Goal: Task Accomplishment & Management: Use online tool/utility

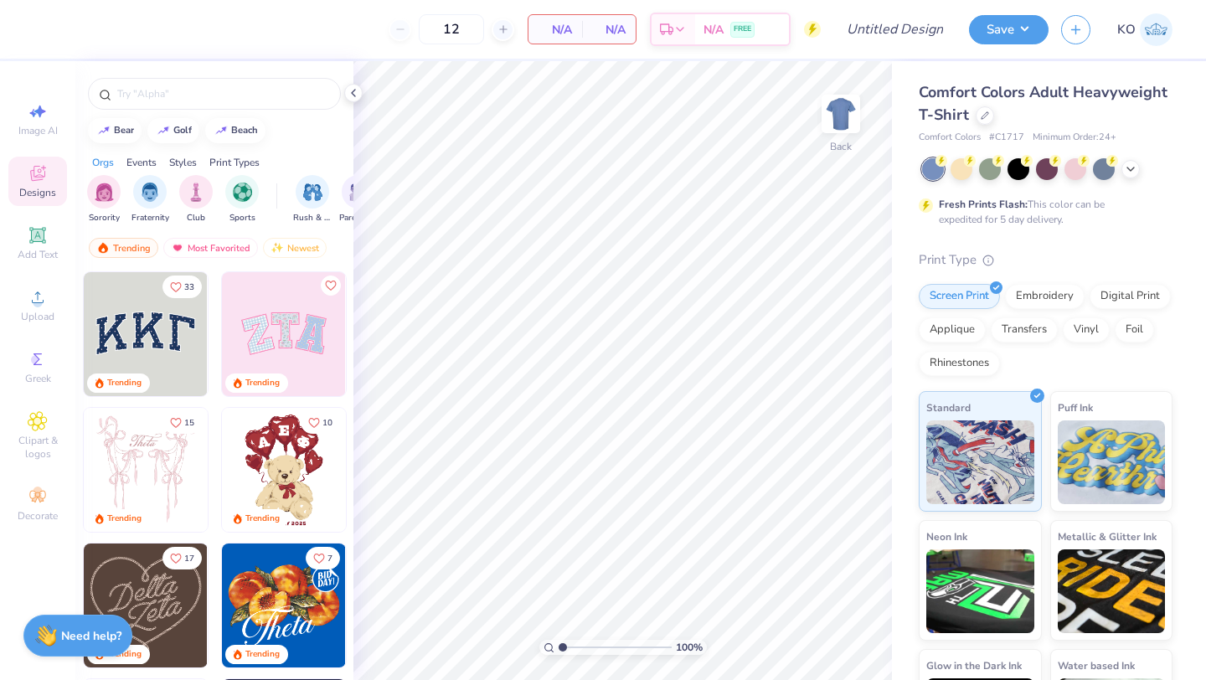
click at [1141, 32] on img at bounding box center [1156, 29] width 33 height 33
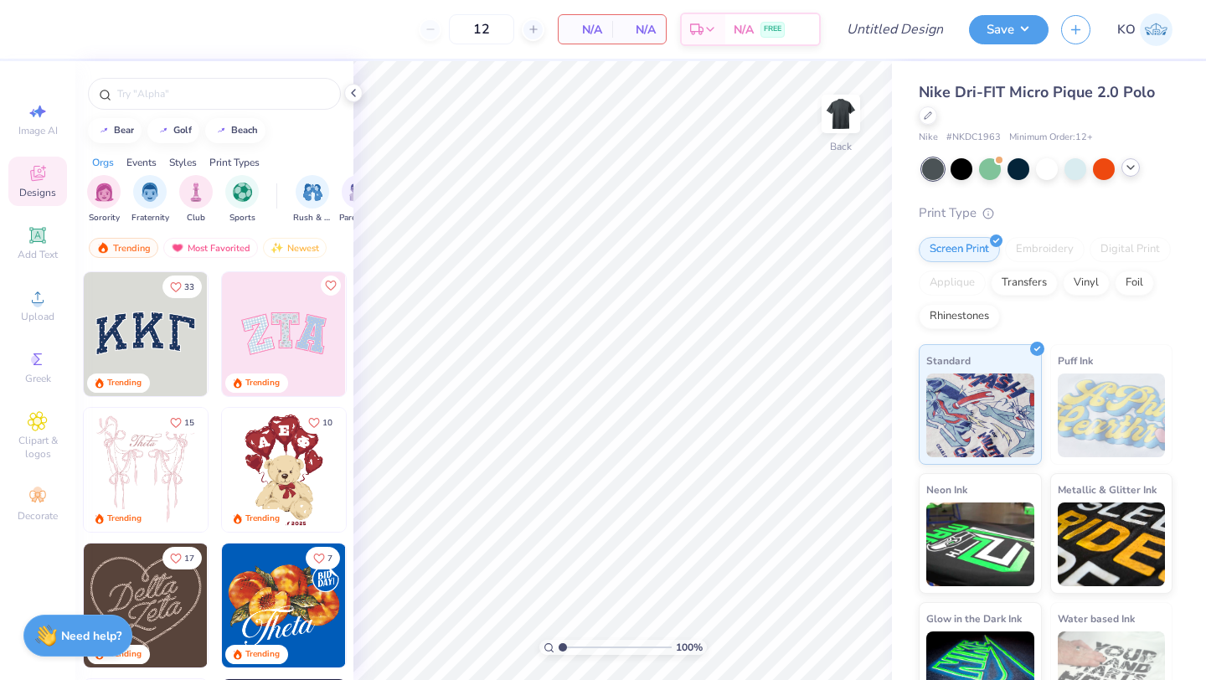
click at [1130, 165] on icon at bounding box center [1130, 167] width 13 height 13
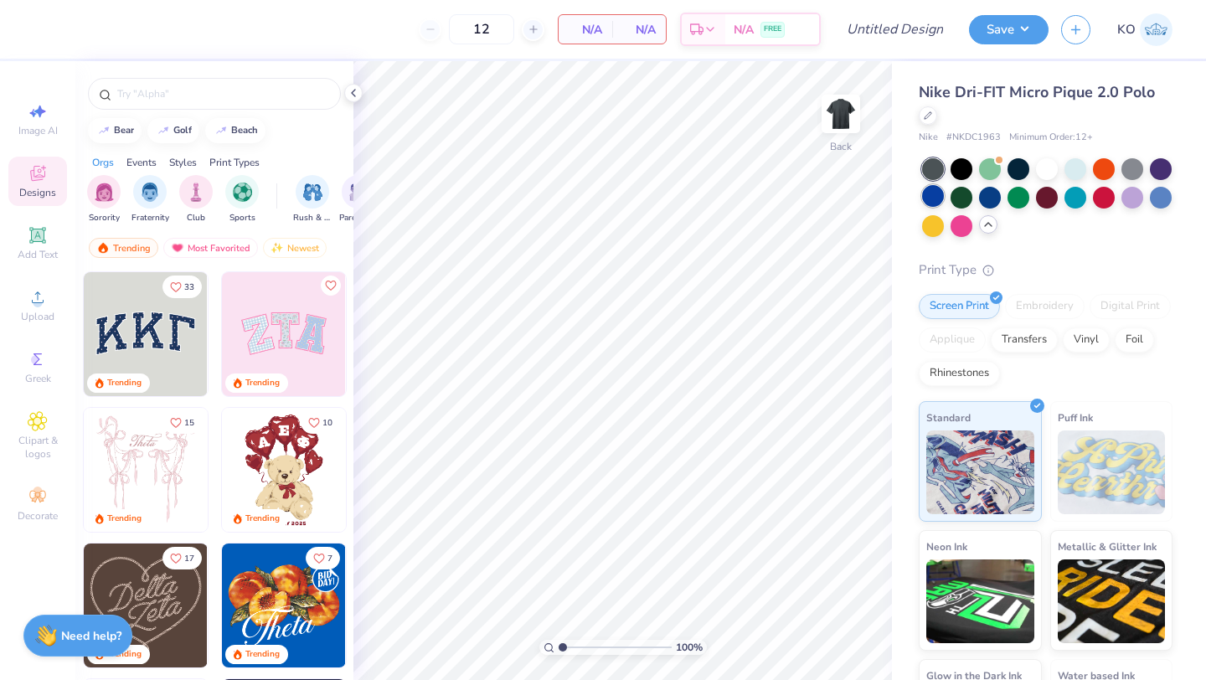
click at [931, 199] on div at bounding box center [933, 196] width 22 height 22
click at [993, 197] on div at bounding box center [990, 196] width 22 height 22
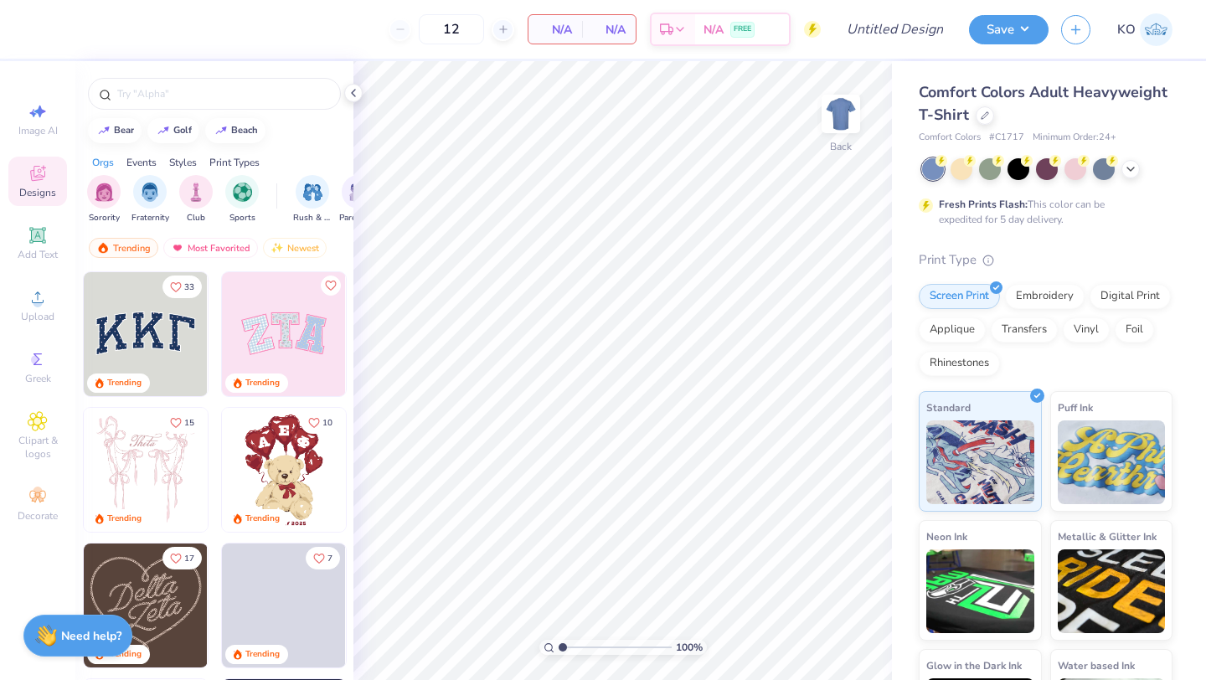
click at [1070, 92] on span "Comfort Colors Adult Heavyweight T-Shirt" at bounding box center [1043, 103] width 249 height 43
click at [982, 117] on icon at bounding box center [985, 114] width 8 height 8
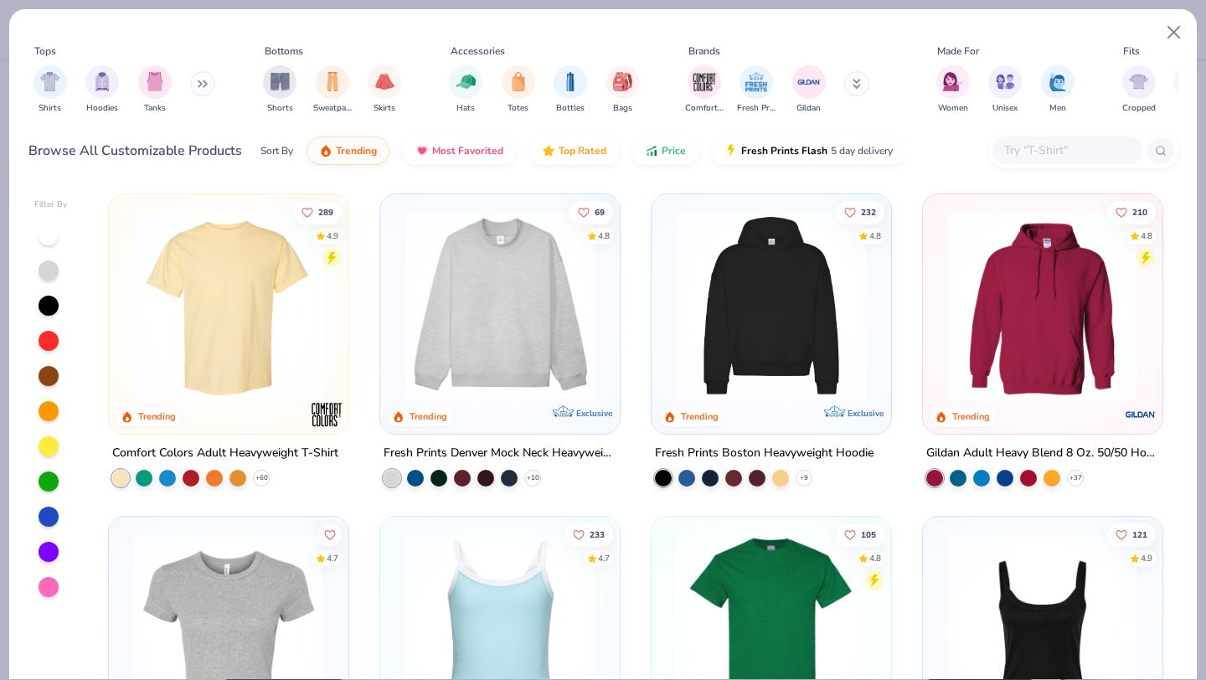
click at [1028, 144] on input "text" at bounding box center [1067, 150] width 129 height 19
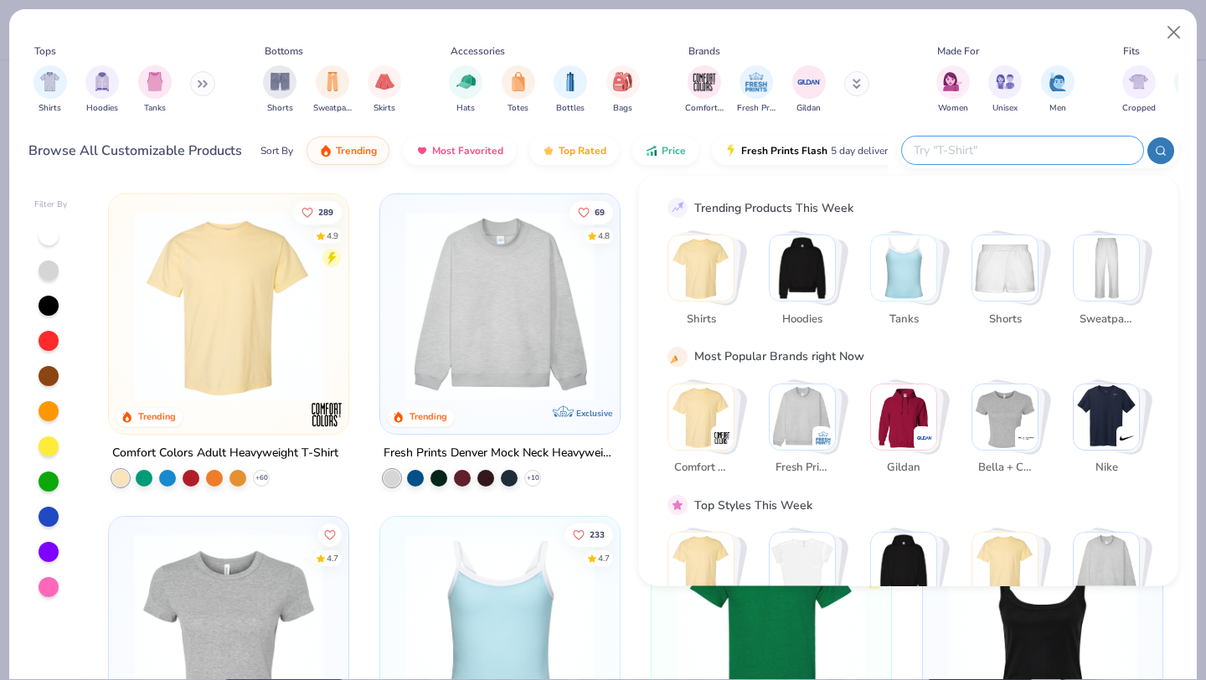
paste input "Style NKDC1963"
type input "Style NKDC1963"
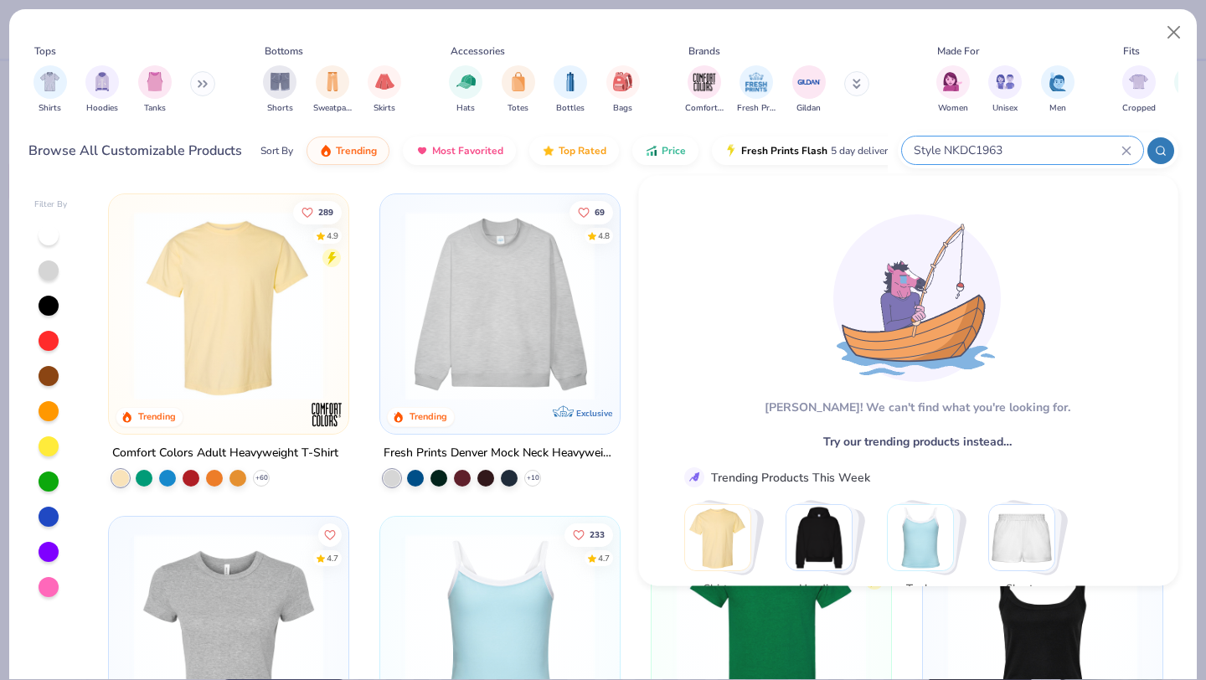
drag, startPoint x: 936, startPoint y: 152, endPoint x: 905, endPoint y: 152, distance: 31.8
click at [905, 152] on div "Style NKDC1963" at bounding box center [1022, 151] width 241 height 28
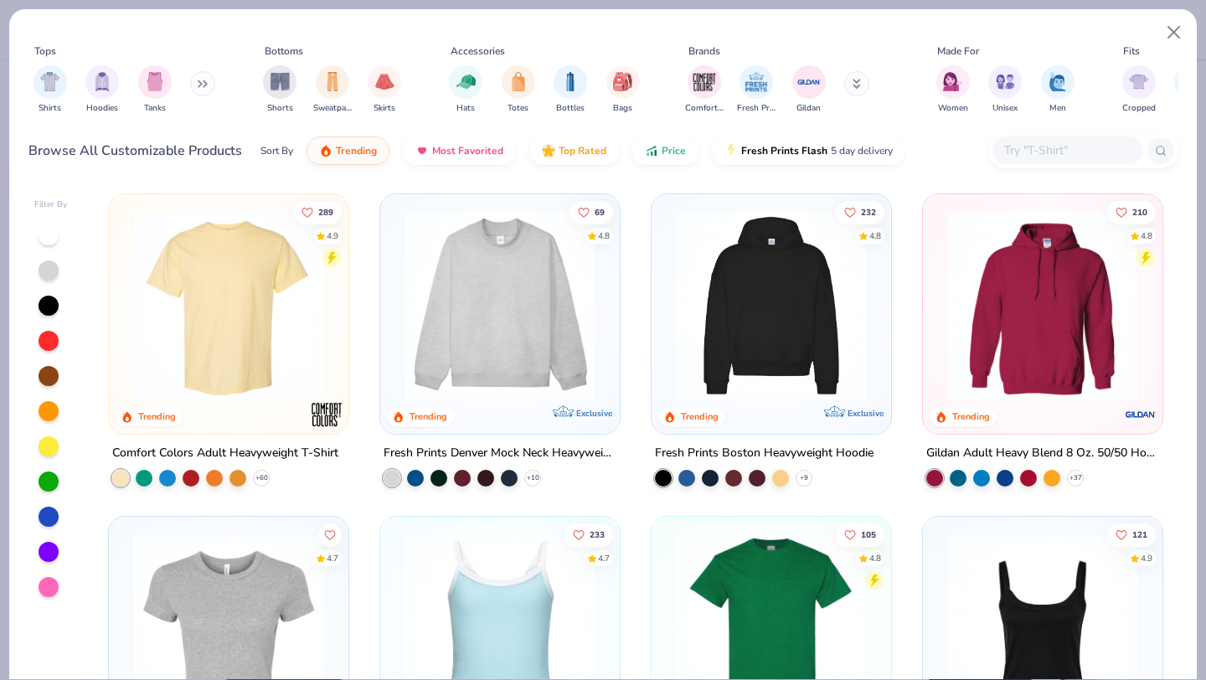
click at [1032, 145] on input "text" at bounding box center [1067, 150] width 129 height 19
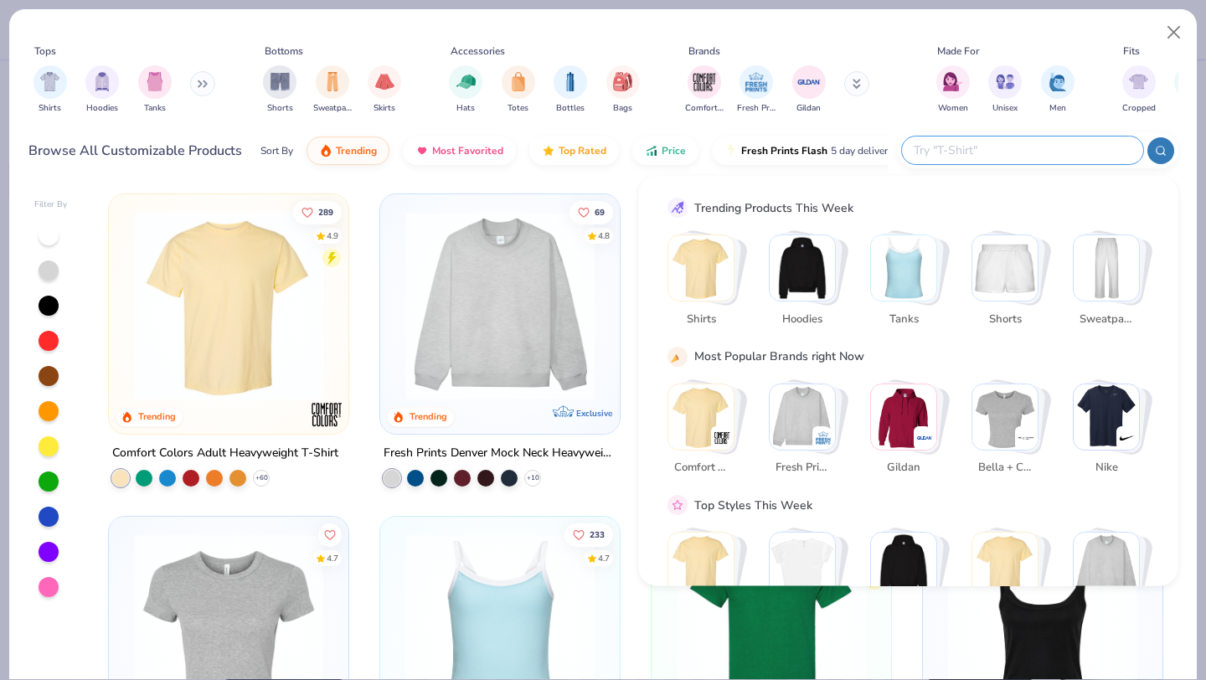
paste input "Style NKDC1963"
type input "Style NKDC1963"
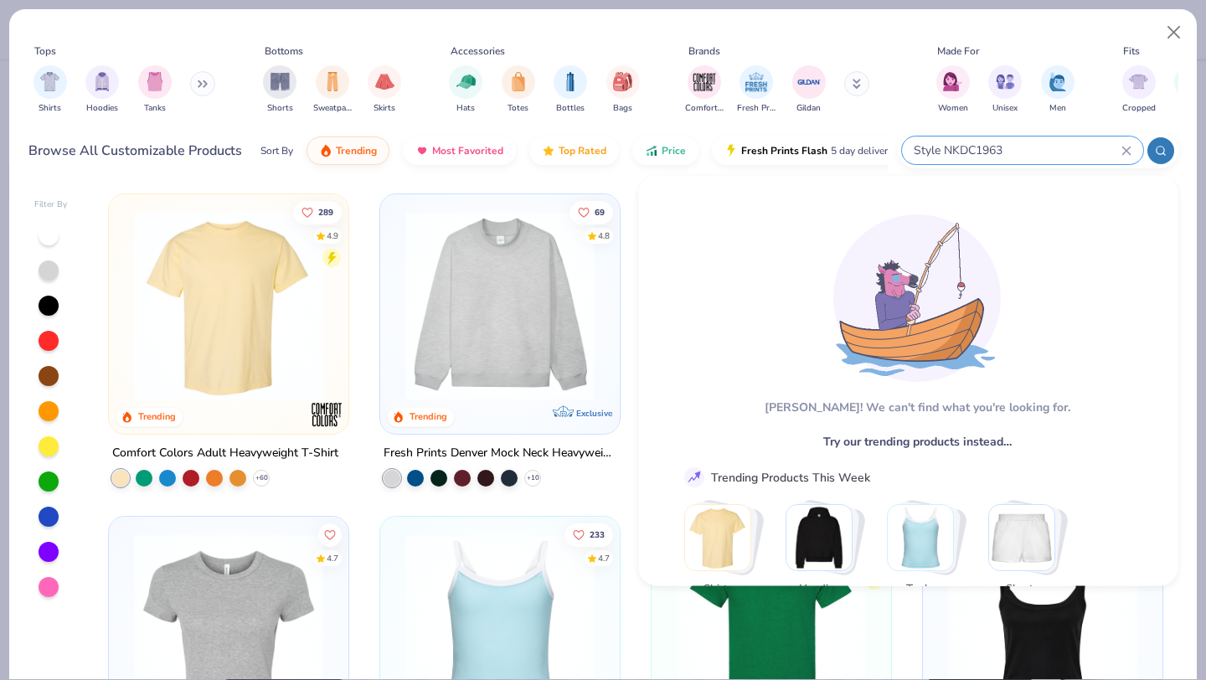
drag, startPoint x: 936, startPoint y: 145, endPoint x: 909, endPoint y: 146, distance: 26.8
click at [909, 146] on div "Style NKDC1963" at bounding box center [1022, 151] width 241 height 28
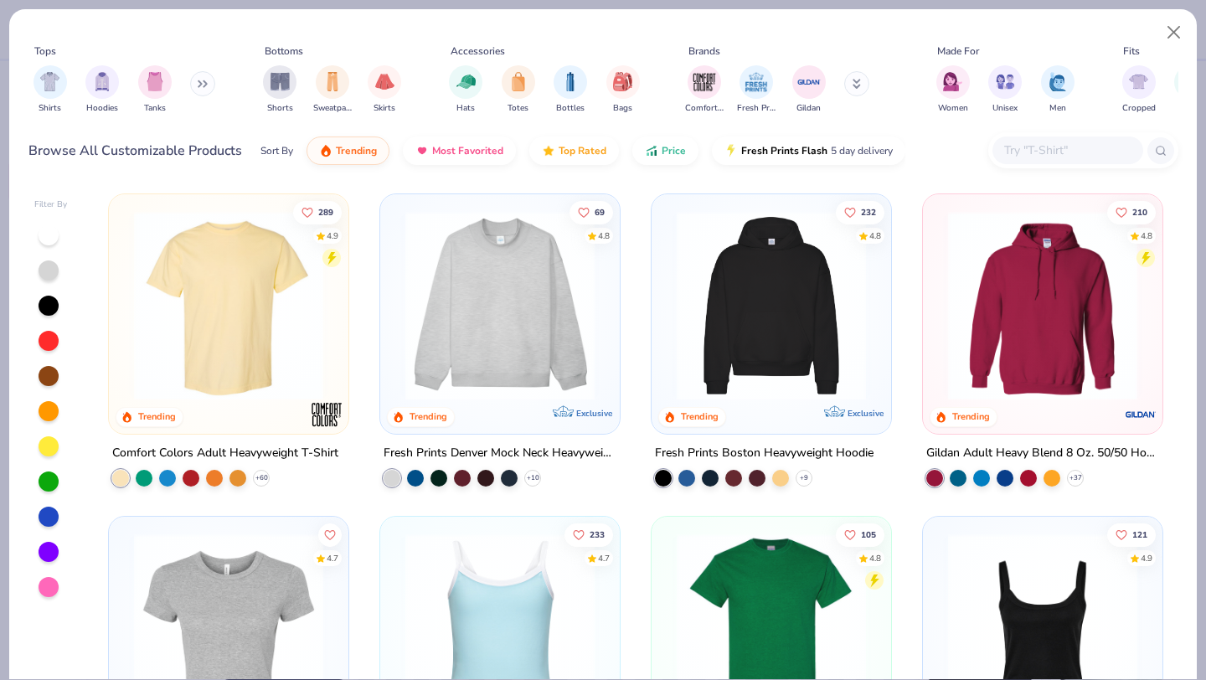
click at [1000, 147] on div at bounding box center [1068, 151] width 151 height 28
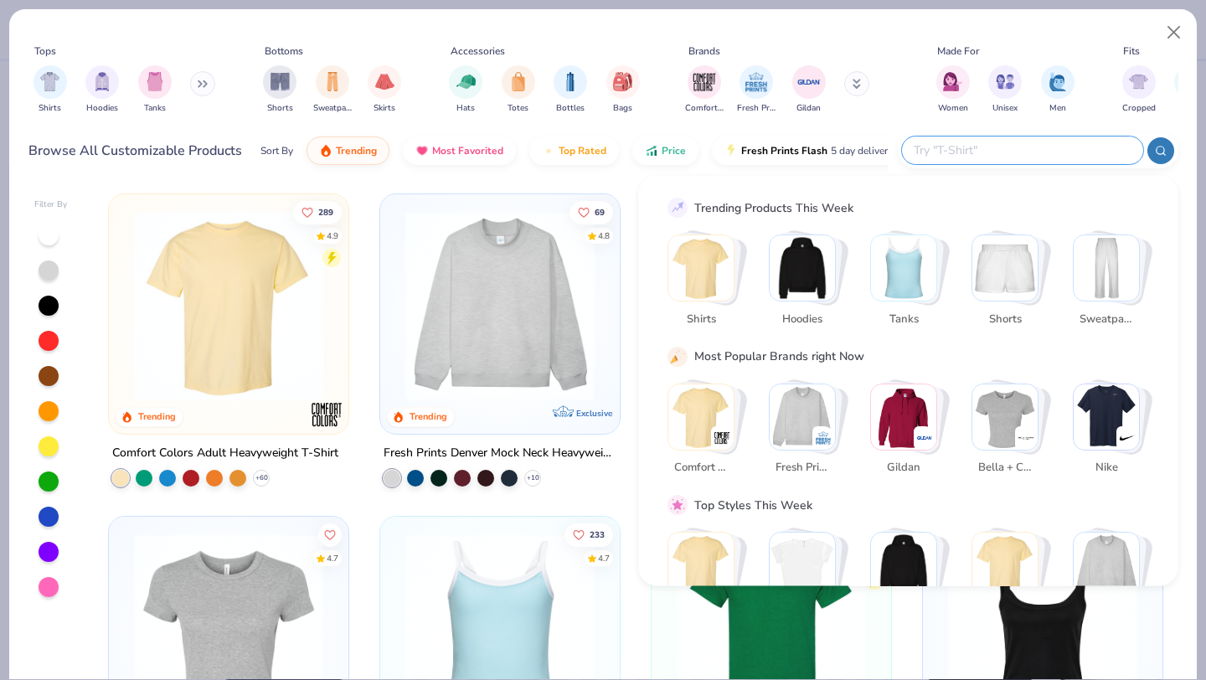
paste input "Style NKDC1963"
type input "Style NKDC1963"
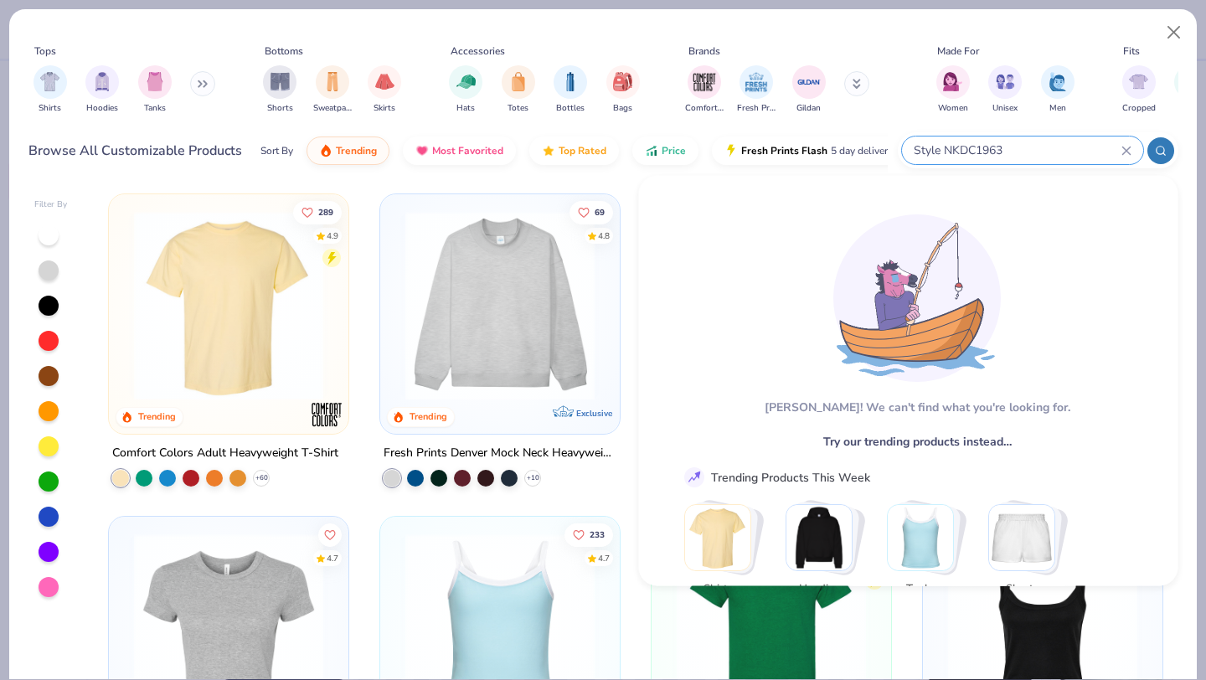
drag, startPoint x: 1013, startPoint y: 151, endPoint x: 919, endPoint y: 148, distance: 93.8
click at [917, 147] on input "Style NKDC1963" at bounding box center [1016, 150] width 209 height 19
drag, startPoint x: 950, startPoint y: 147, endPoint x: 889, endPoint y: 144, distance: 61.2
click at [889, 144] on div "Browse All Customizable Products Sort By Trending Most Favorited Top Rated Pric…" at bounding box center [603, 150] width 1150 height 47
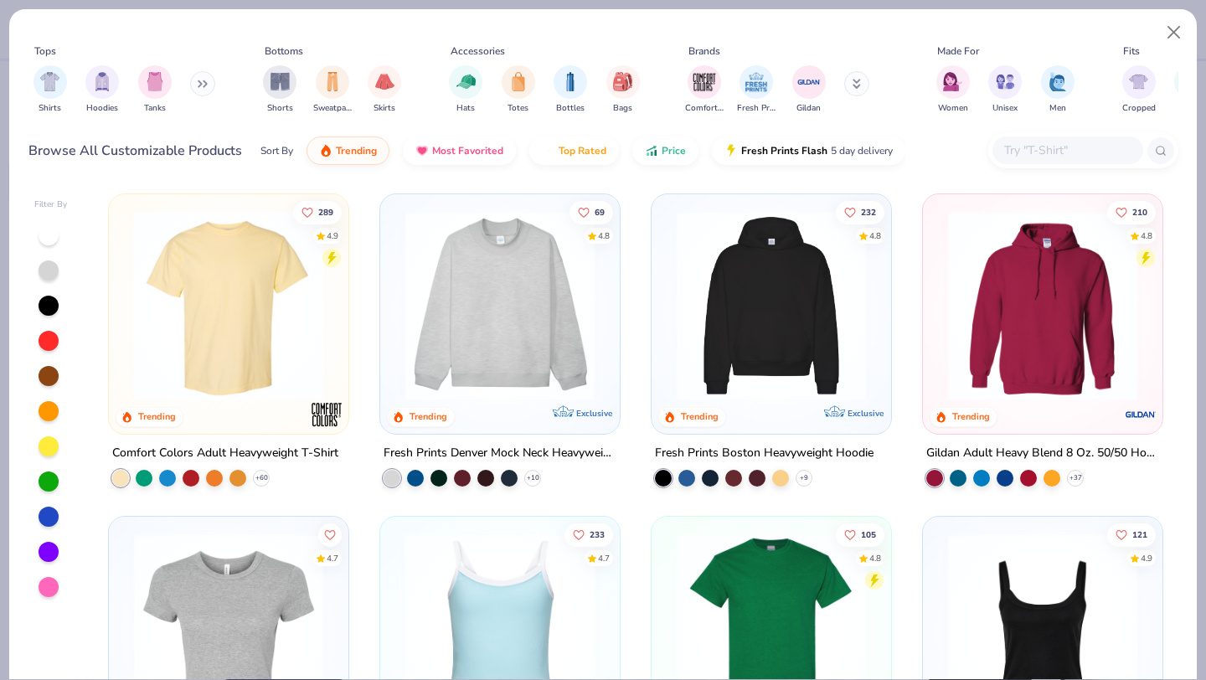
click at [208, 82] on icon at bounding box center [203, 84] width 10 height 8
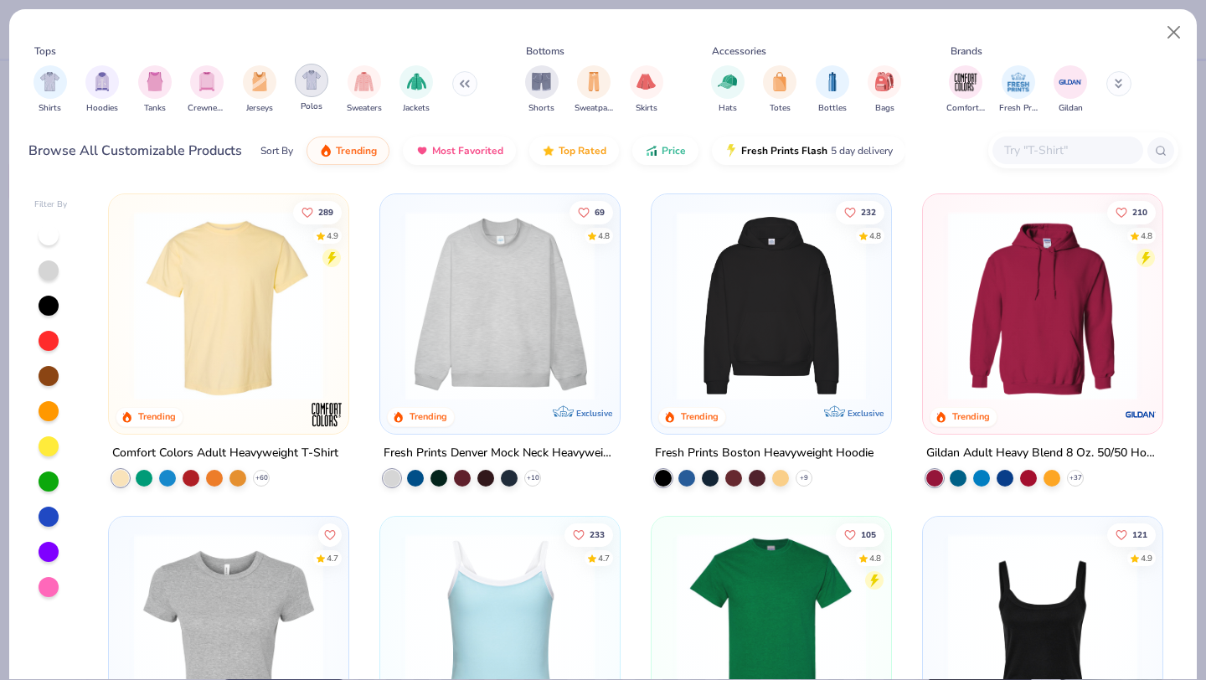
click at [311, 84] on img "filter for Polos" at bounding box center [311, 79] width 19 height 19
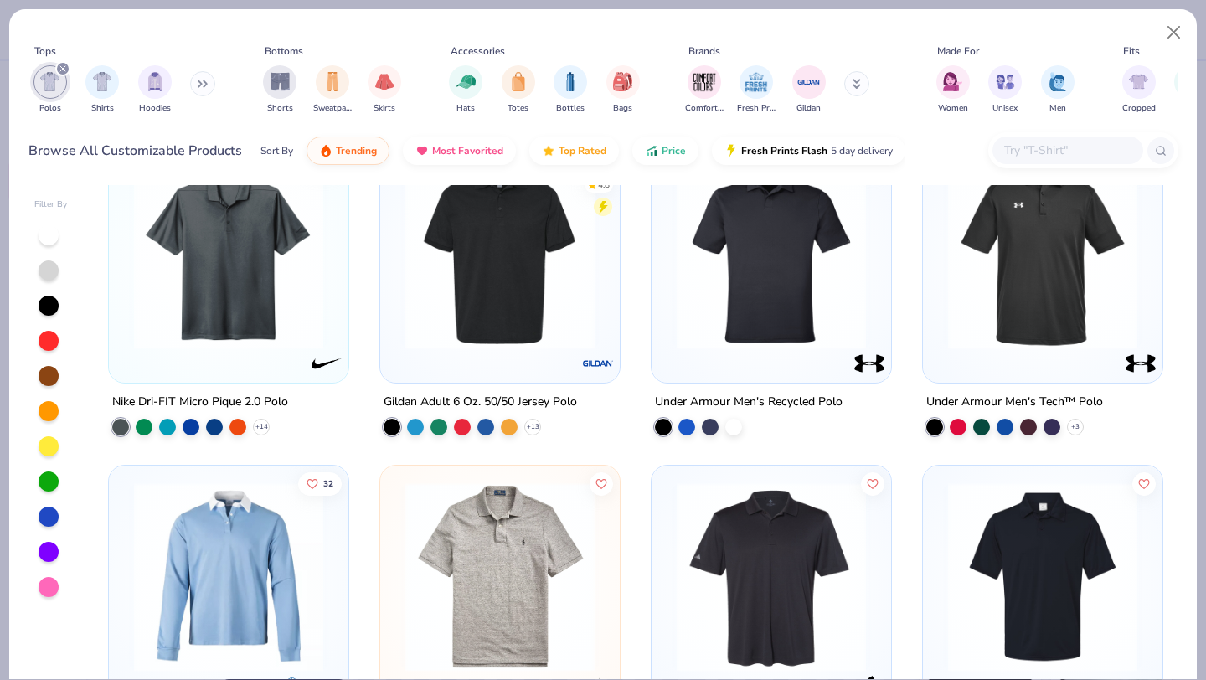
scroll to position [11, 0]
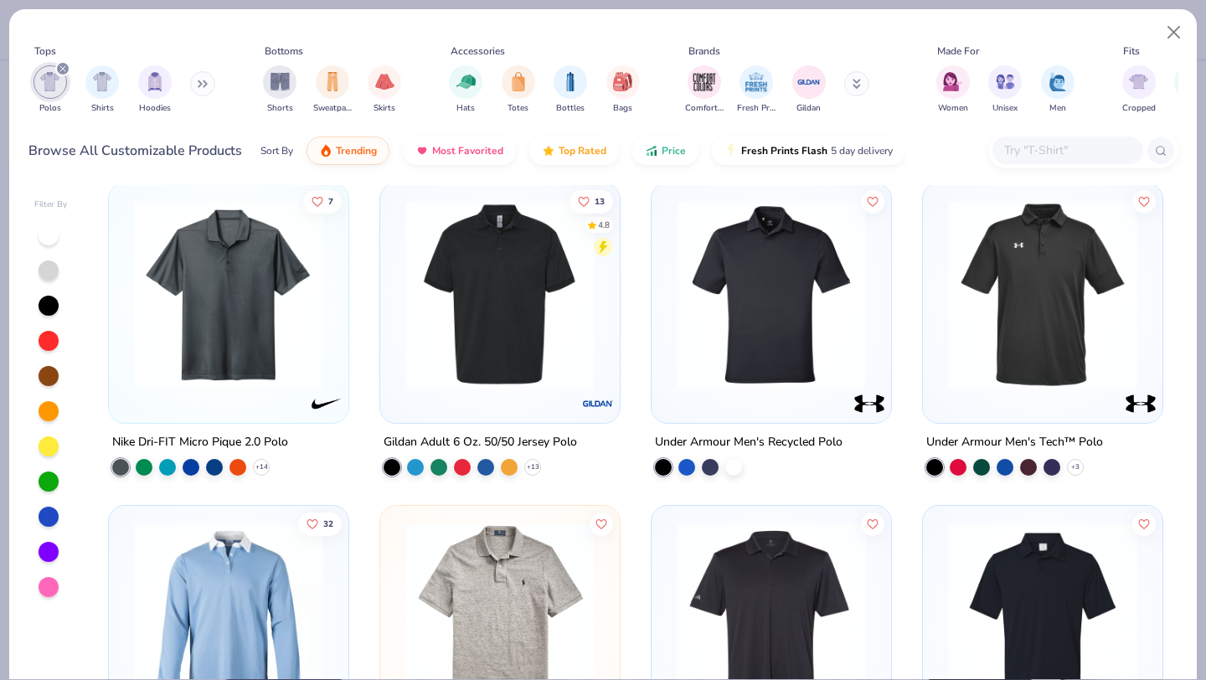
click at [230, 379] on img at bounding box center [229, 294] width 206 height 189
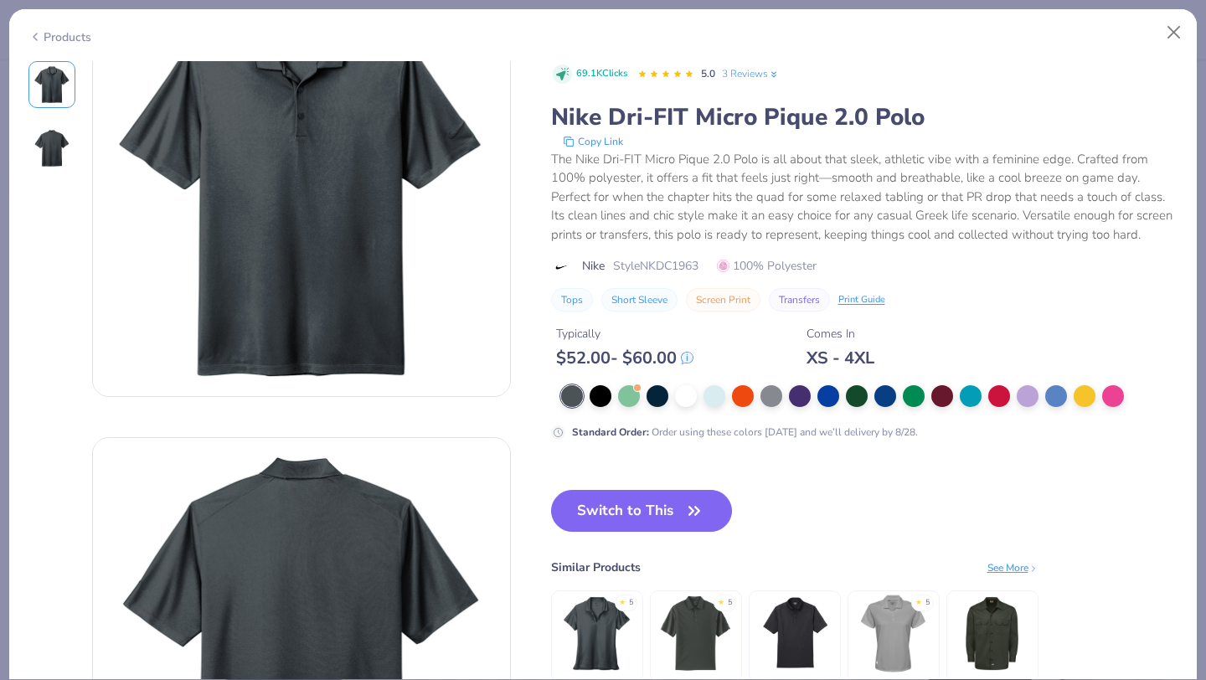
scroll to position [102, 0]
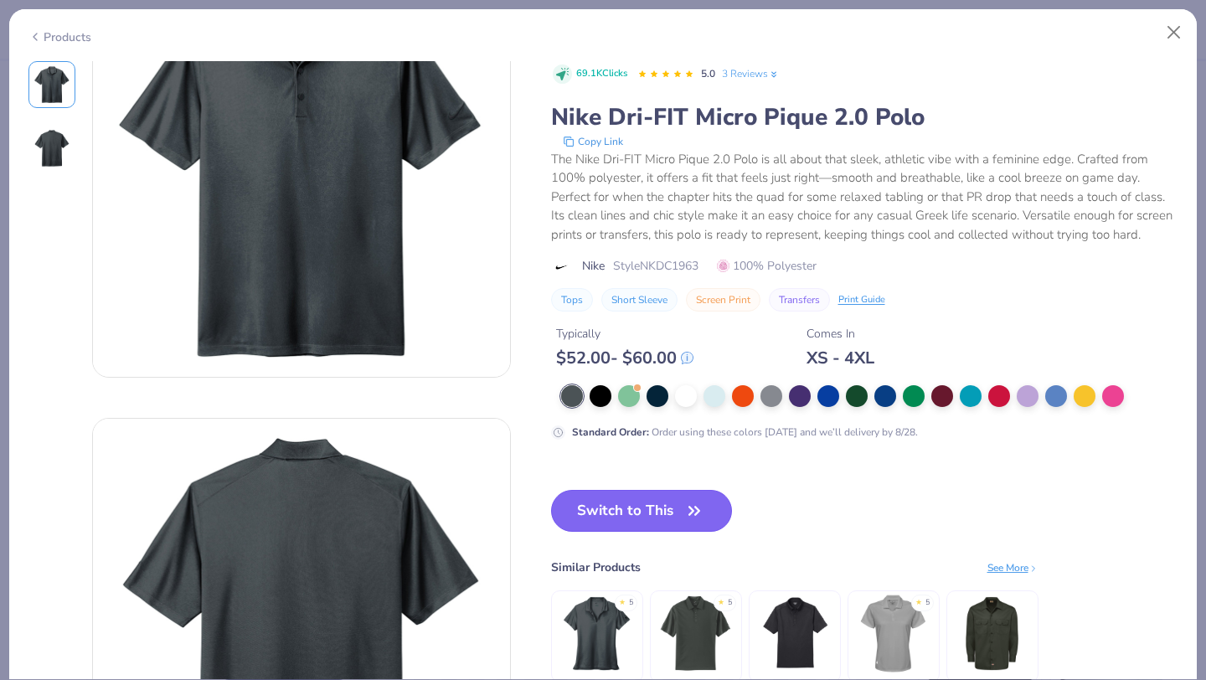
click at [644, 514] on button "Switch to This" at bounding box center [642, 511] width 182 height 42
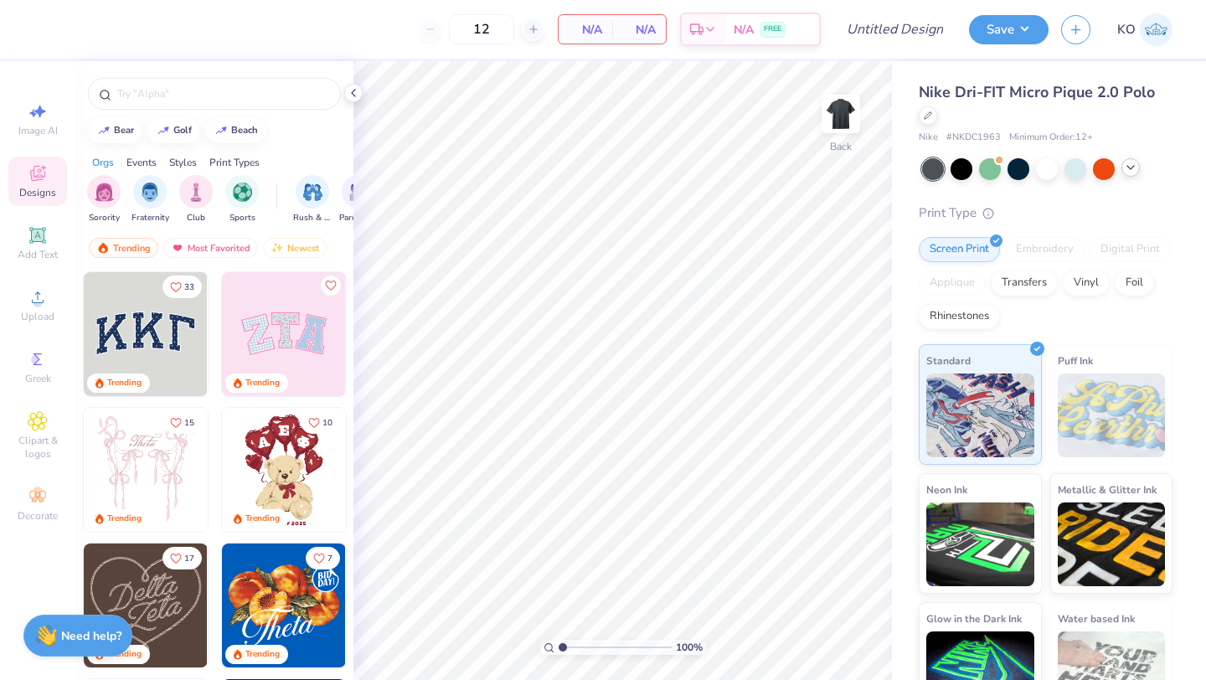
click at [1132, 164] on icon at bounding box center [1130, 167] width 13 height 13
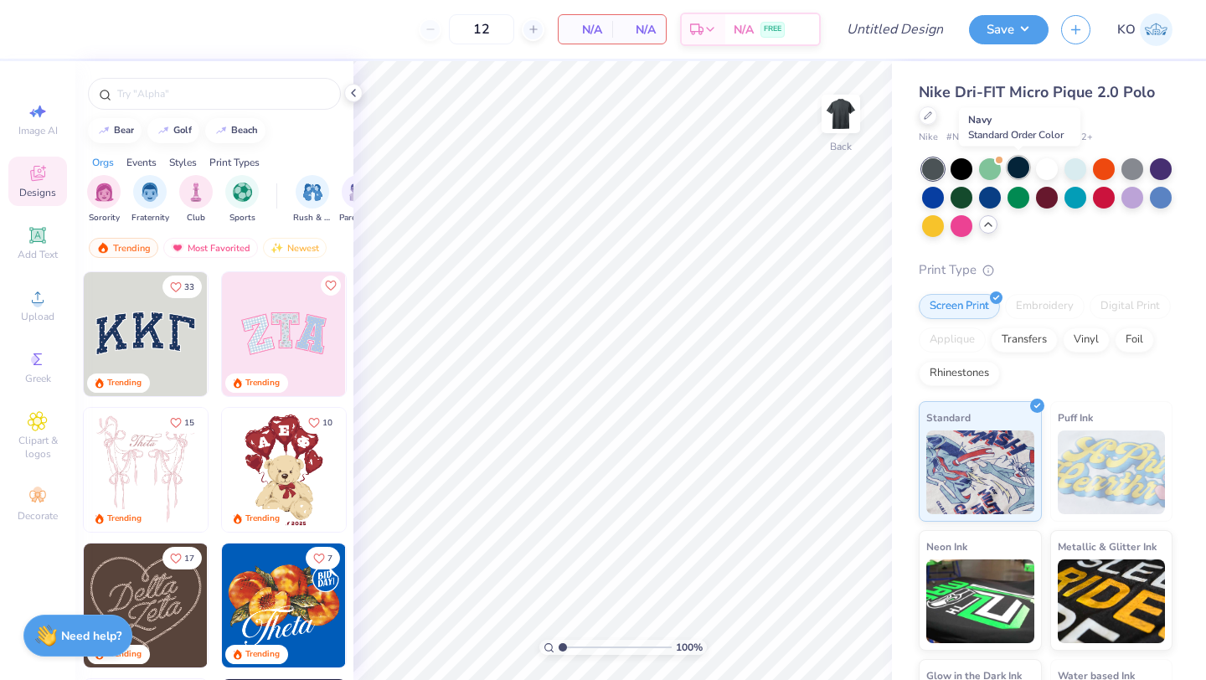
click at [1018, 170] on div at bounding box center [1019, 168] width 22 height 22
click at [169, 94] on input "text" at bounding box center [223, 93] width 214 height 17
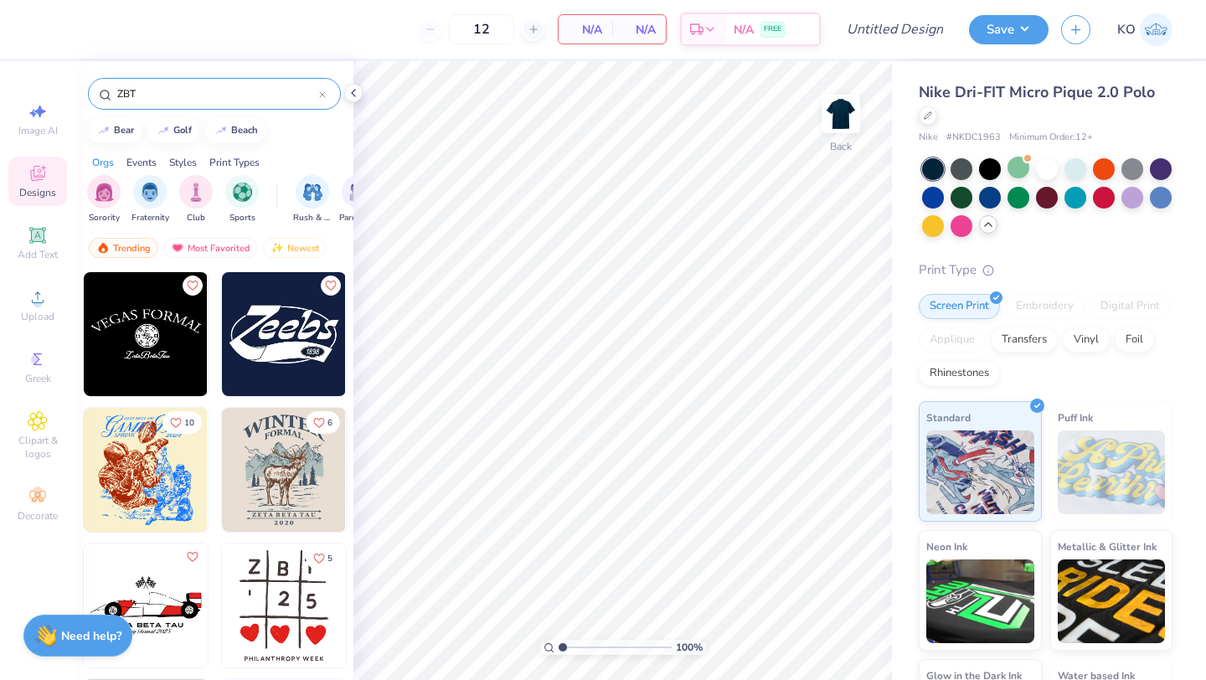
type input "ZBT"
click at [34, 353] on icon at bounding box center [38, 359] width 20 height 20
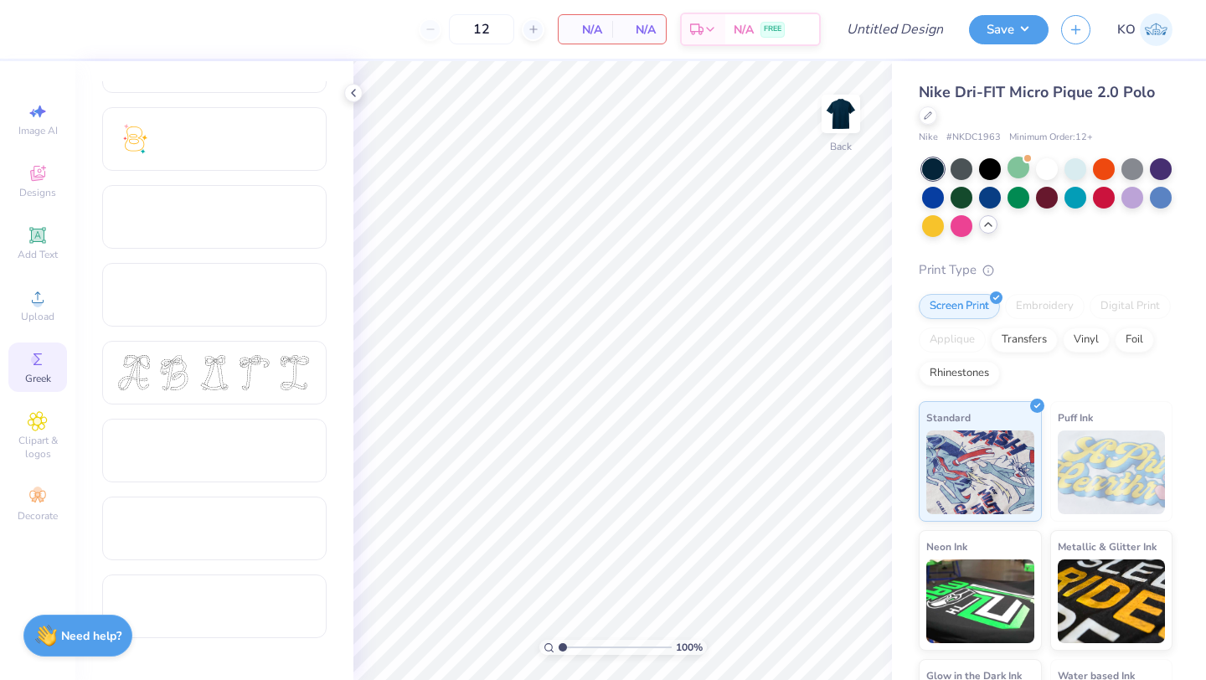
scroll to position [446, 0]
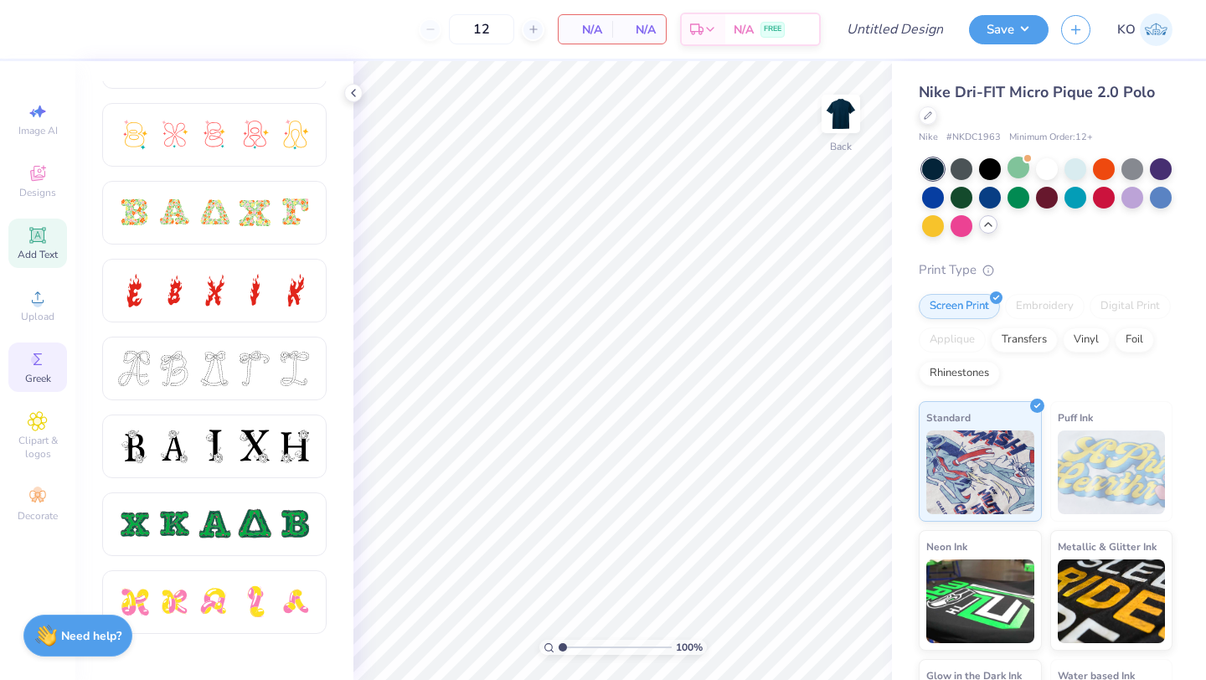
click at [28, 240] on icon at bounding box center [38, 235] width 20 height 20
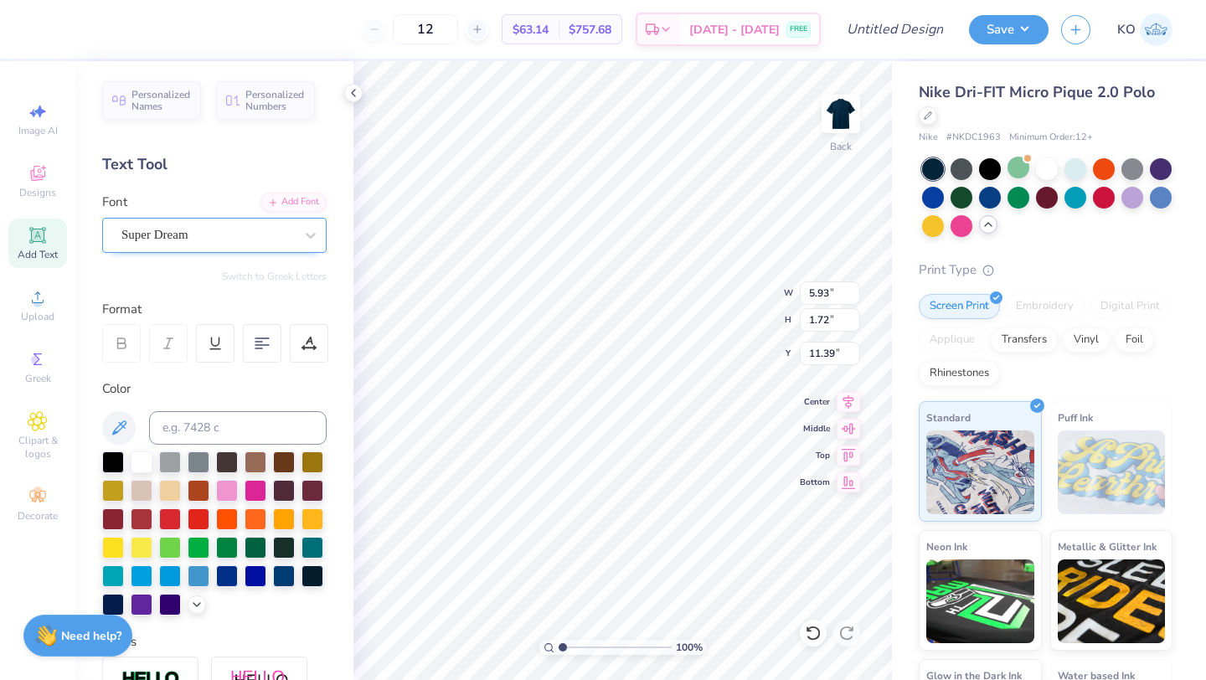
click at [209, 234] on div "Super Dream" at bounding box center [208, 235] width 176 height 26
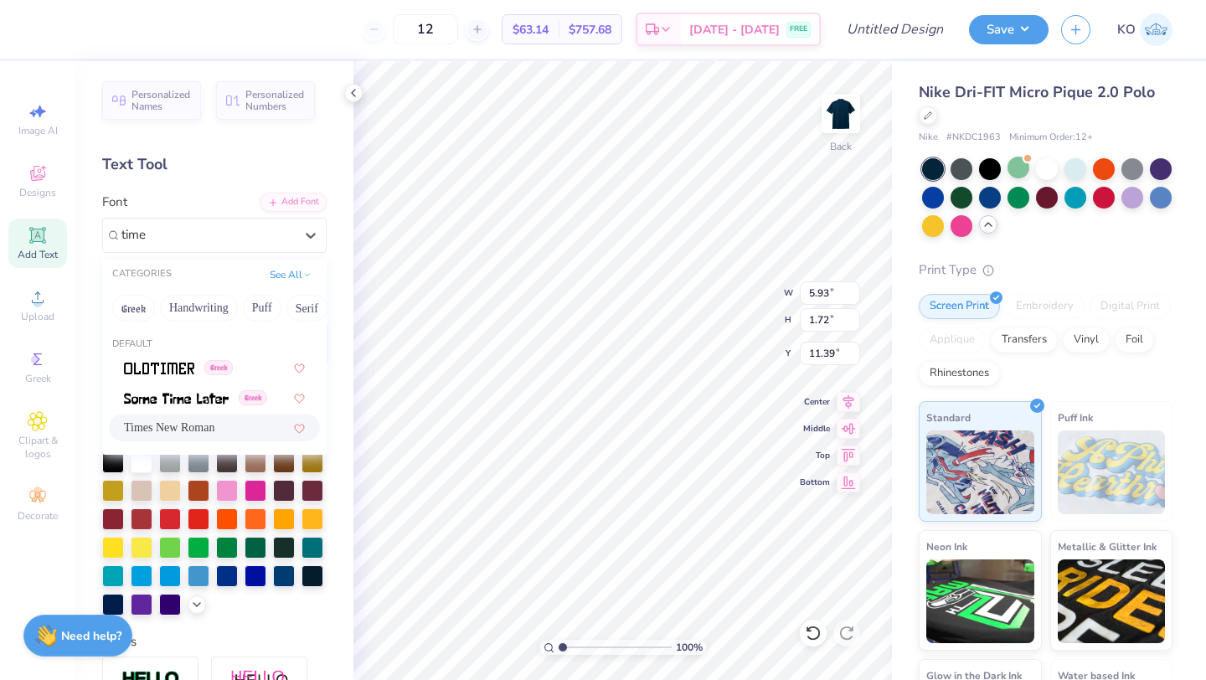
click at [172, 424] on span "Times New Roman" at bounding box center [169, 428] width 90 height 18
type input "time"
type input "6.19"
type input "1.64"
type input "11.28"
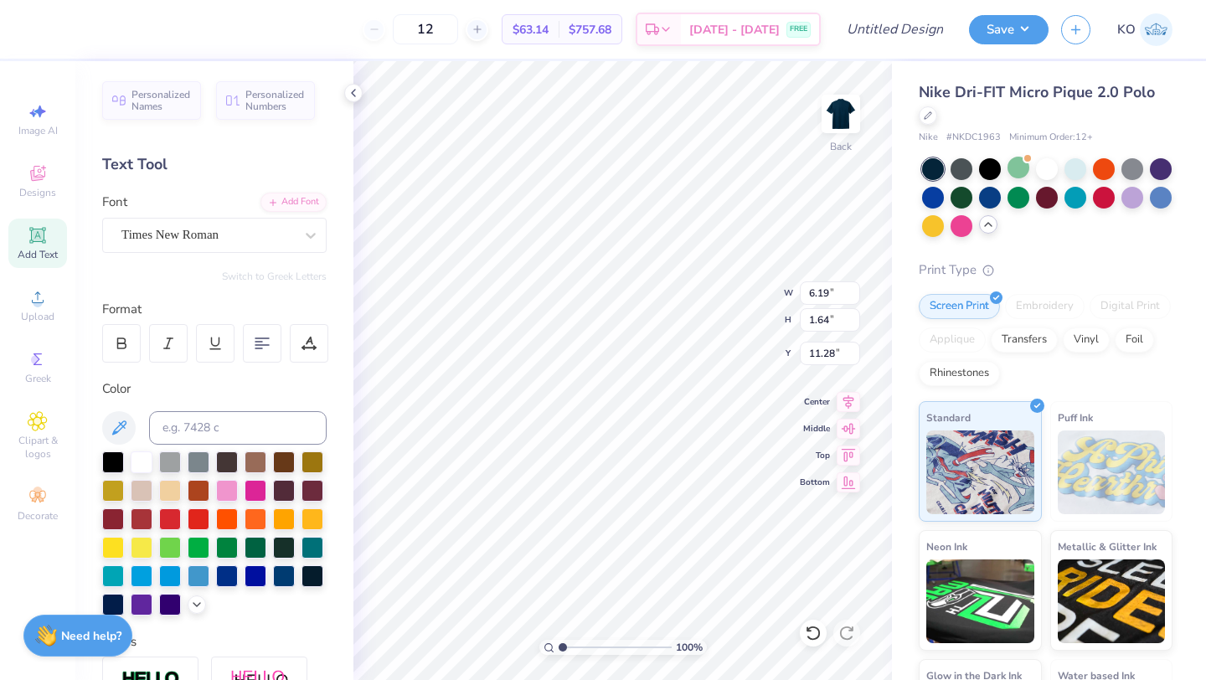
type input "11.43"
type textarea "T"
type textarea "ZBT"
click at [317, 517] on div at bounding box center [313, 518] width 22 height 22
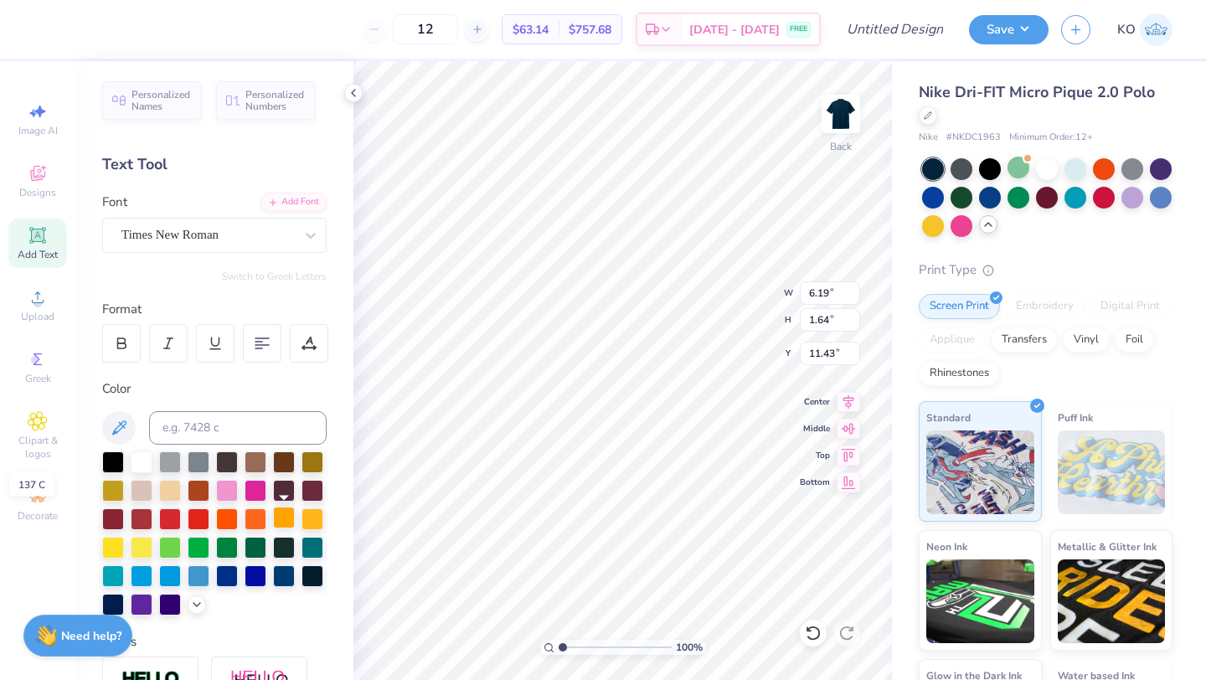
click at [286, 522] on div at bounding box center [284, 518] width 22 height 22
click at [112, 541] on div at bounding box center [113, 546] width 22 height 22
click at [313, 515] on div at bounding box center [313, 518] width 22 height 22
type input "2.18"
type input "3.85"
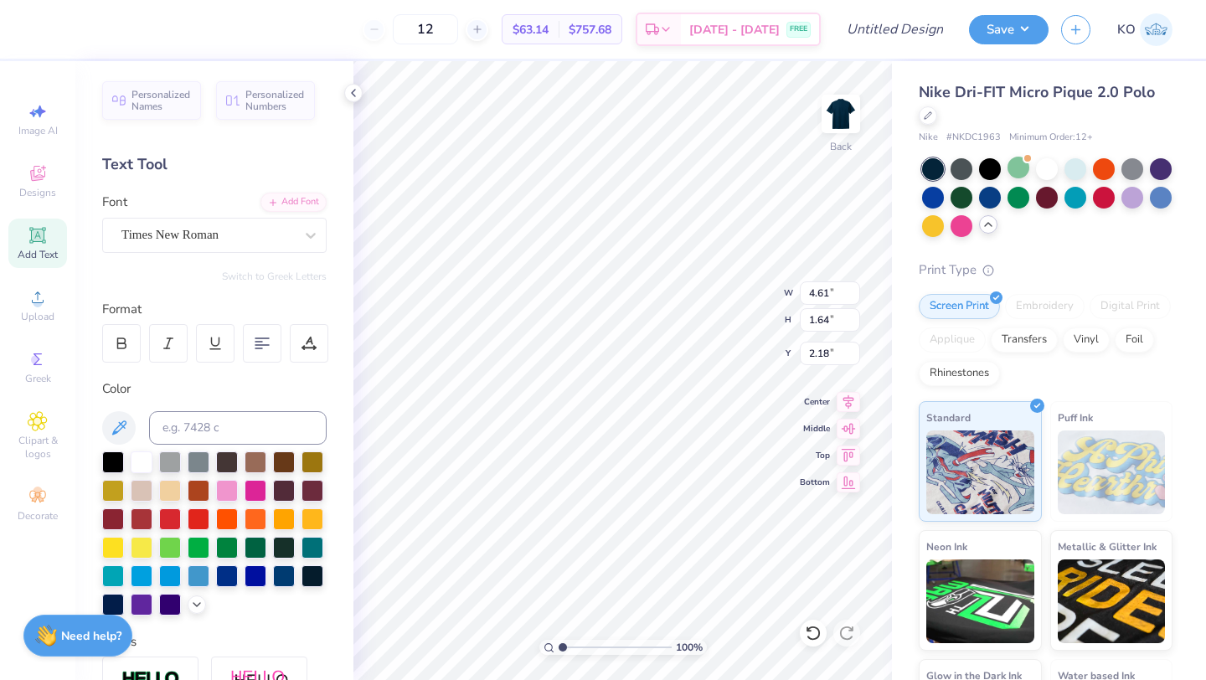
type input "1.37"
type input "2.54"
type input "2.31"
click at [990, 27] on button "Save" at bounding box center [1009, 27] width 80 height 29
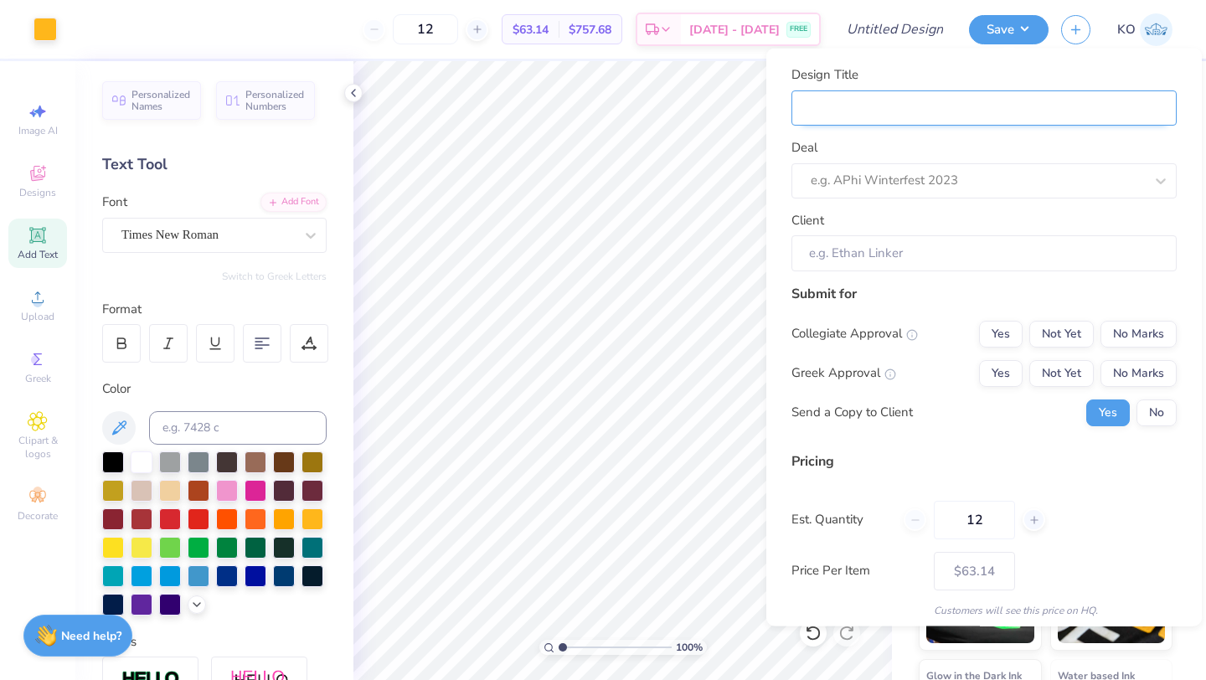
click at [883, 121] on input "Design Title" at bounding box center [984, 108] width 385 height 36
type input "Z"
type input "ZB"
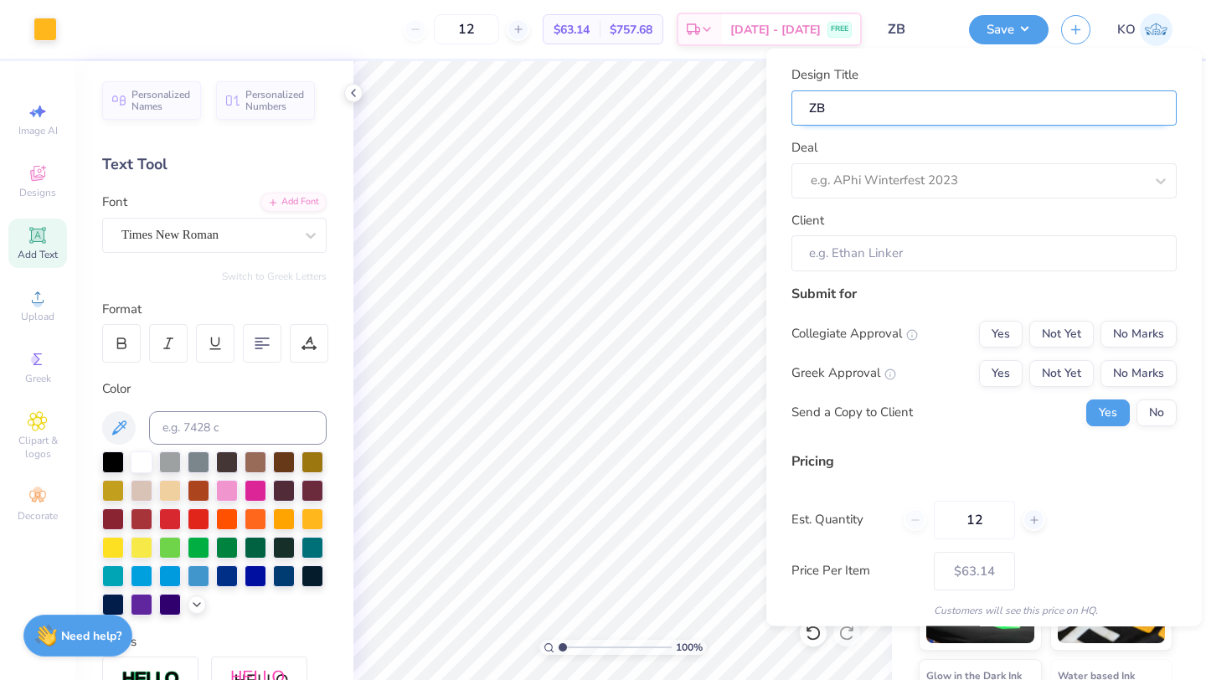
type input "ZBF"
type input "ZB"
type input "ZBT"
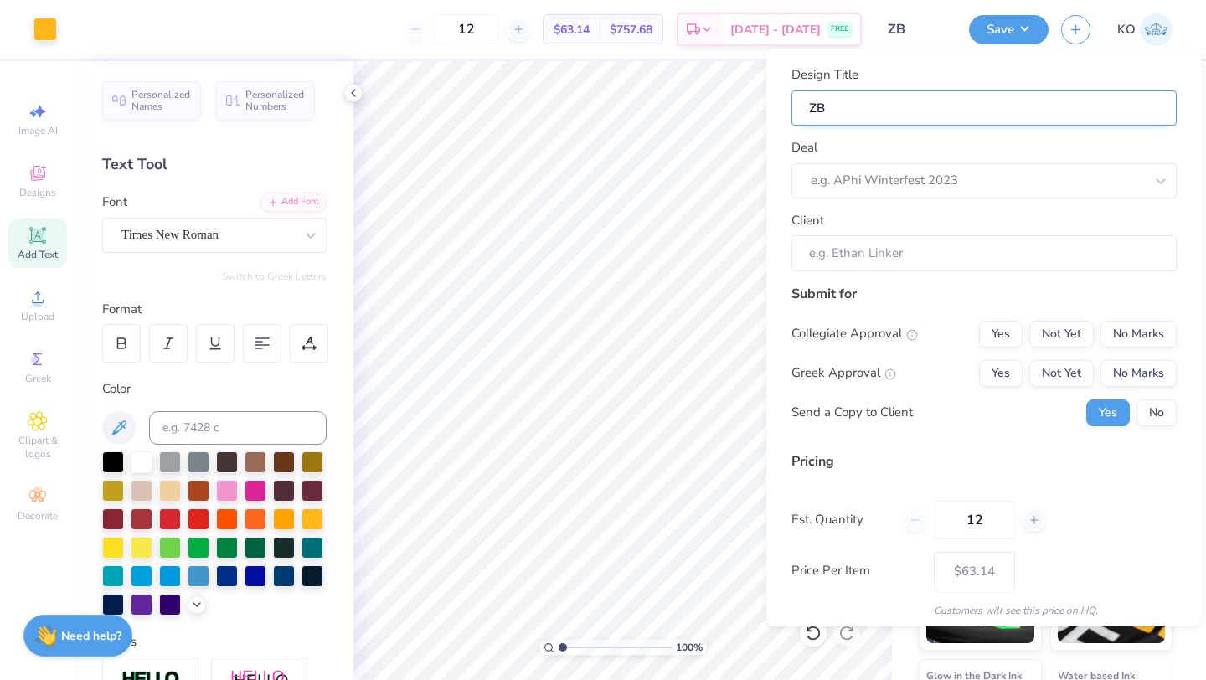
type input "ZBT"
type input "ZBT P"
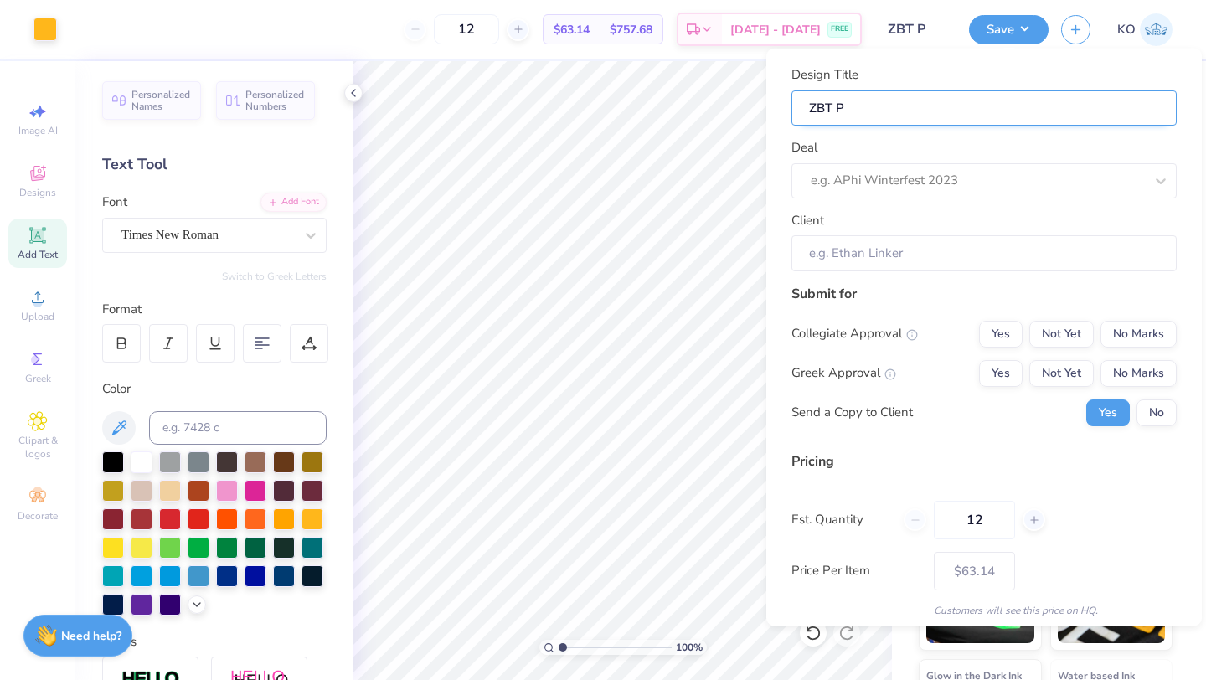
type input "ZBT [PERSON_NAME]"
type input "ZBT Pol"
type input "ZBT Polo"
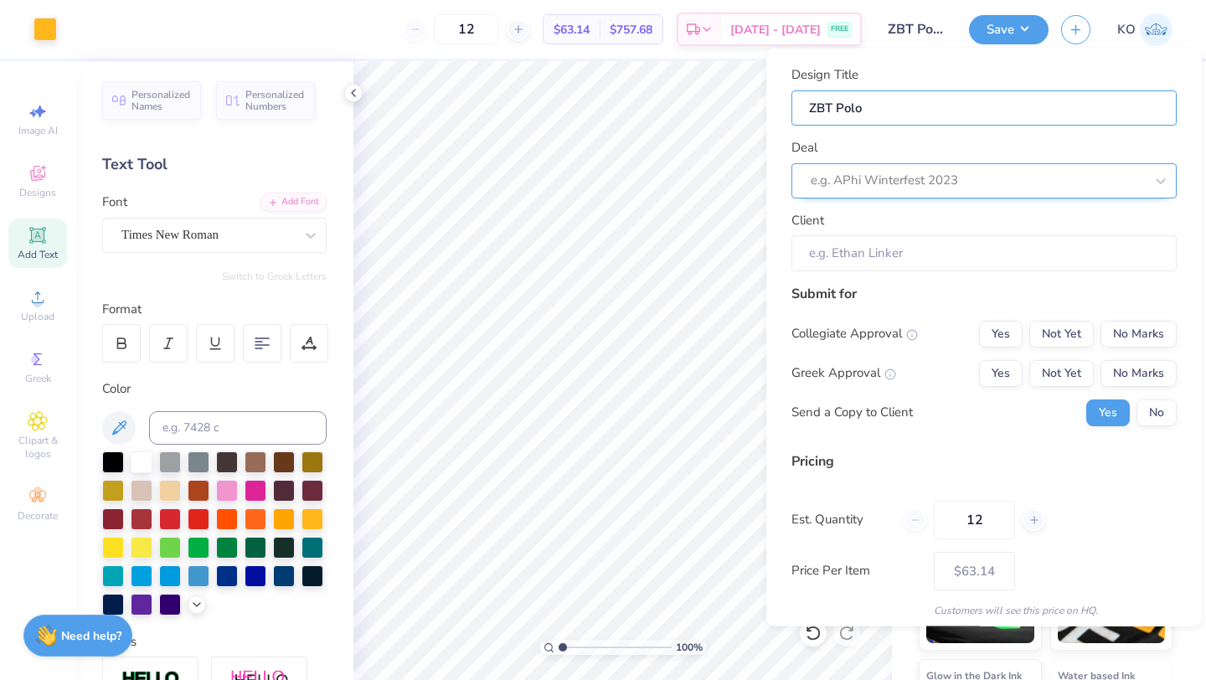
type input "ZBT Polo"
click at [884, 179] on div at bounding box center [961, 180] width 300 height 23
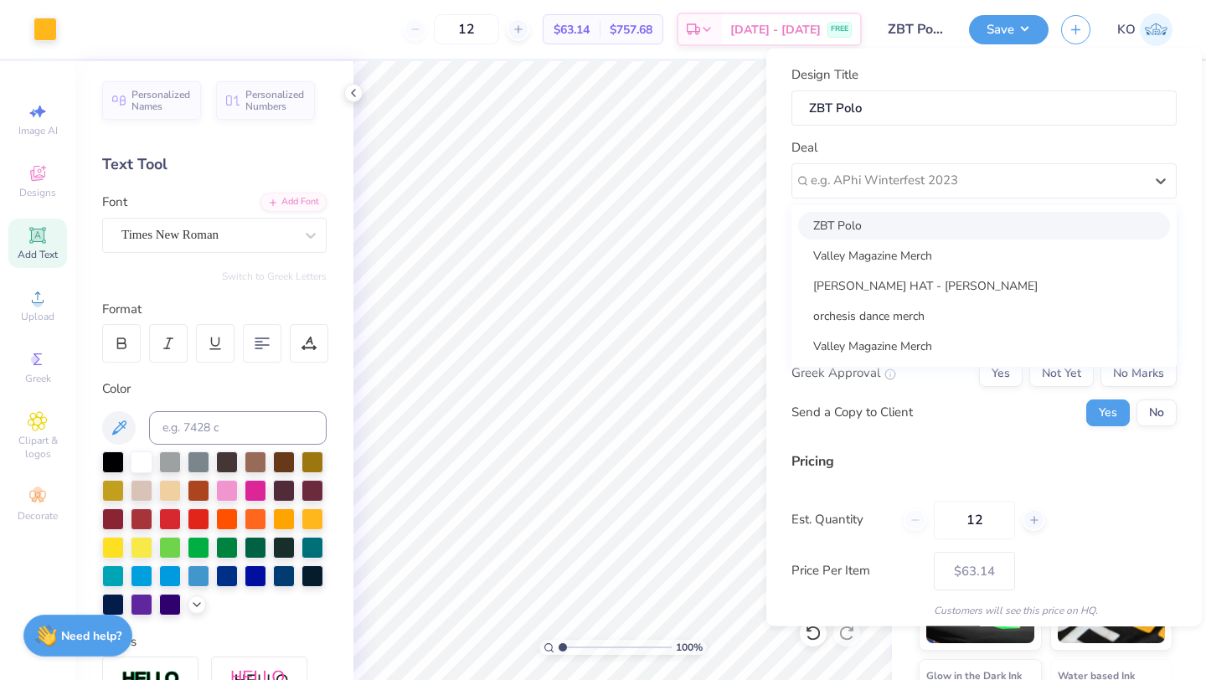
click at [853, 223] on div "ZBT Polo" at bounding box center [984, 225] width 372 height 28
type input "[PERSON_NAME]"
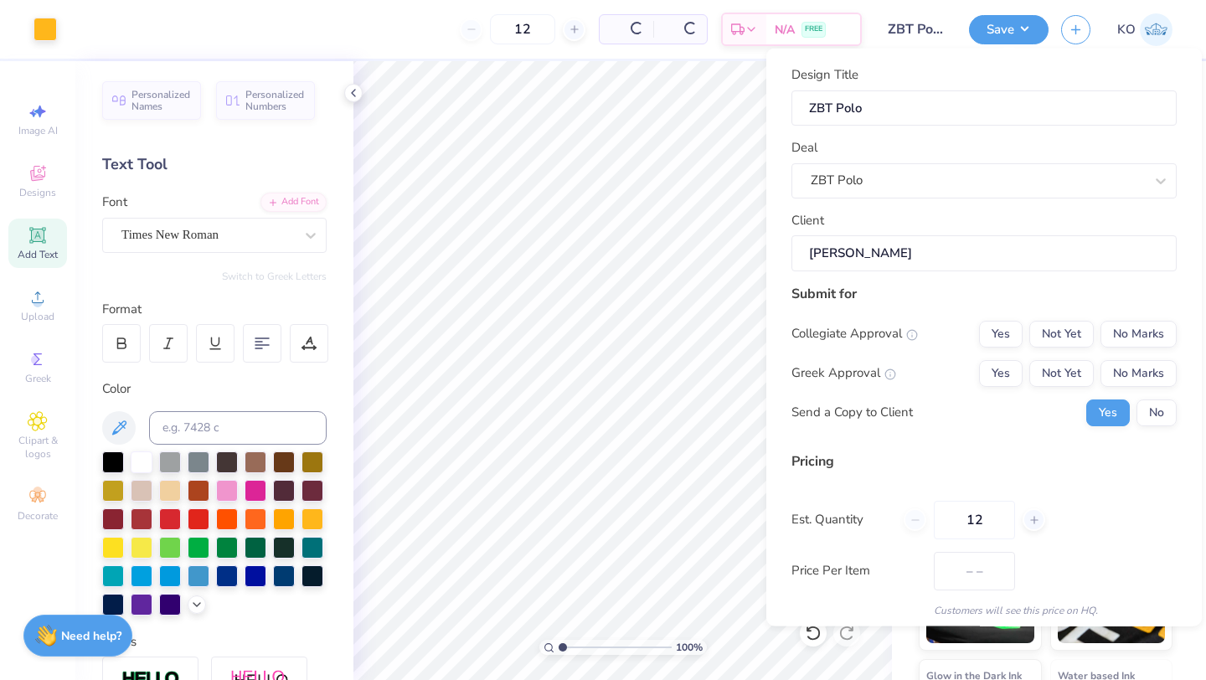
type input "$73.76"
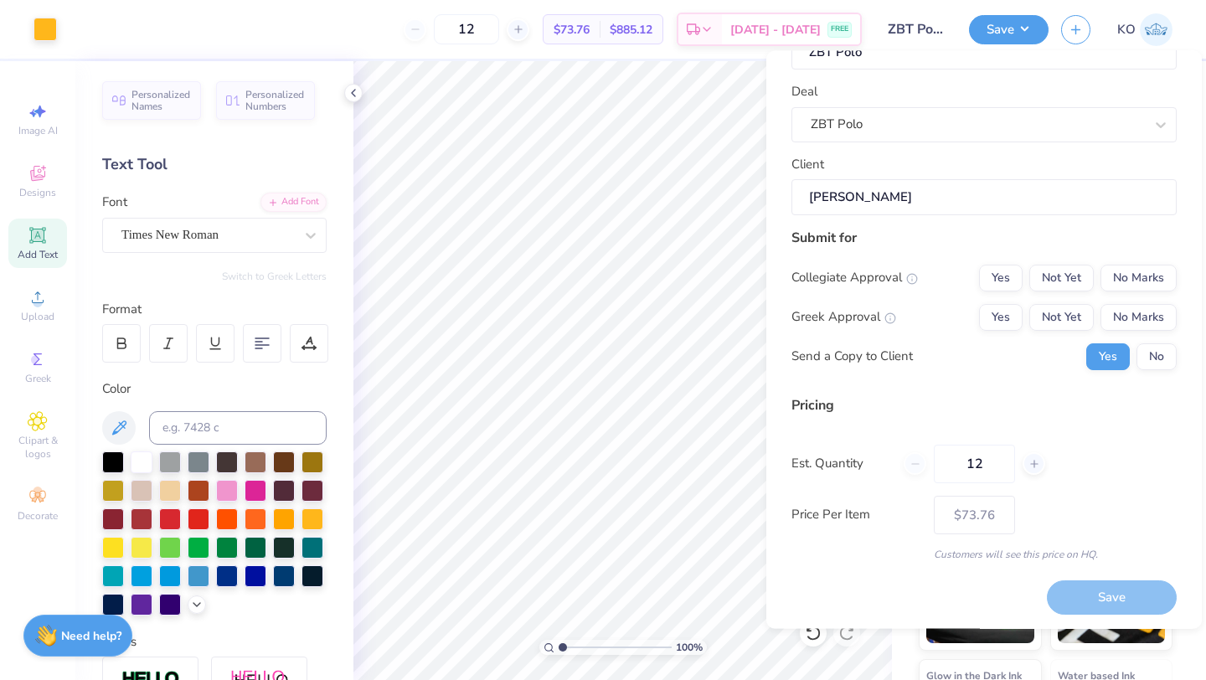
scroll to position [60, 0]
click at [1038, 451] on div at bounding box center [1034, 462] width 23 height 23
type input "13"
type input "– –"
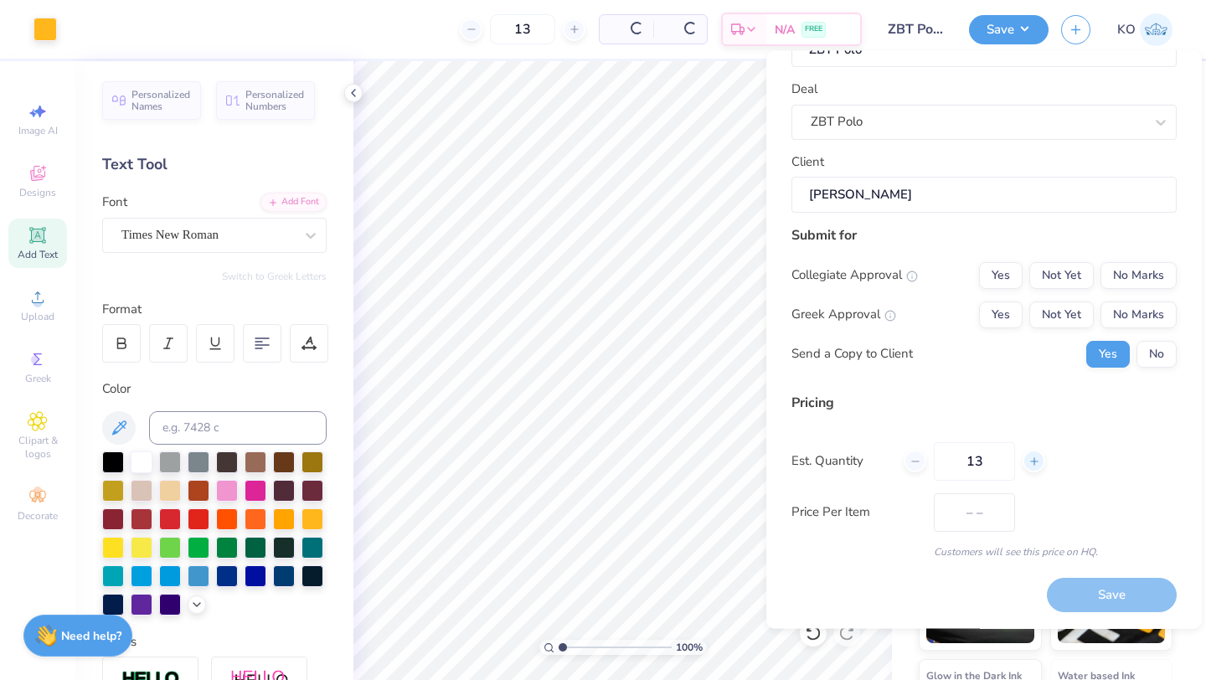
click at [1034, 462] on line at bounding box center [1033, 462] width 7 height 0
type input "14"
type input "$72.99"
click at [1034, 462] on line at bounding box center [1034, 461] width 0 height 7
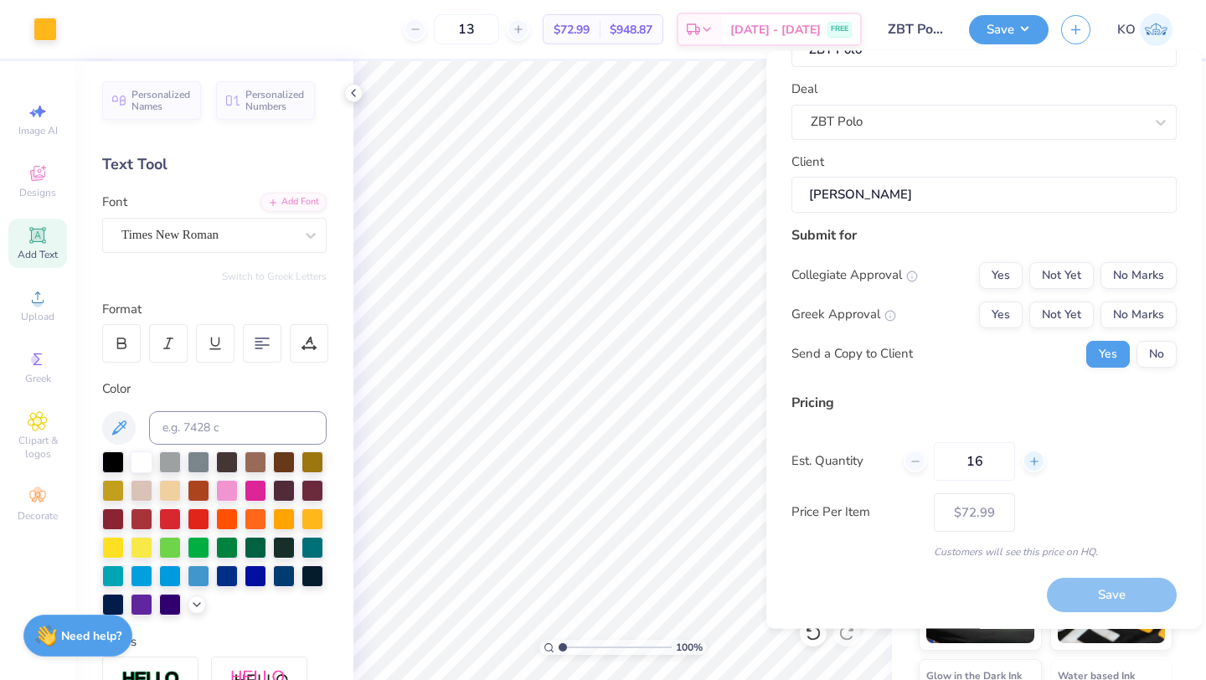
click at [1034, 462] on line at bounding box center [1034, 461] width 0 height 7
type input "18"
type input "$70.72"
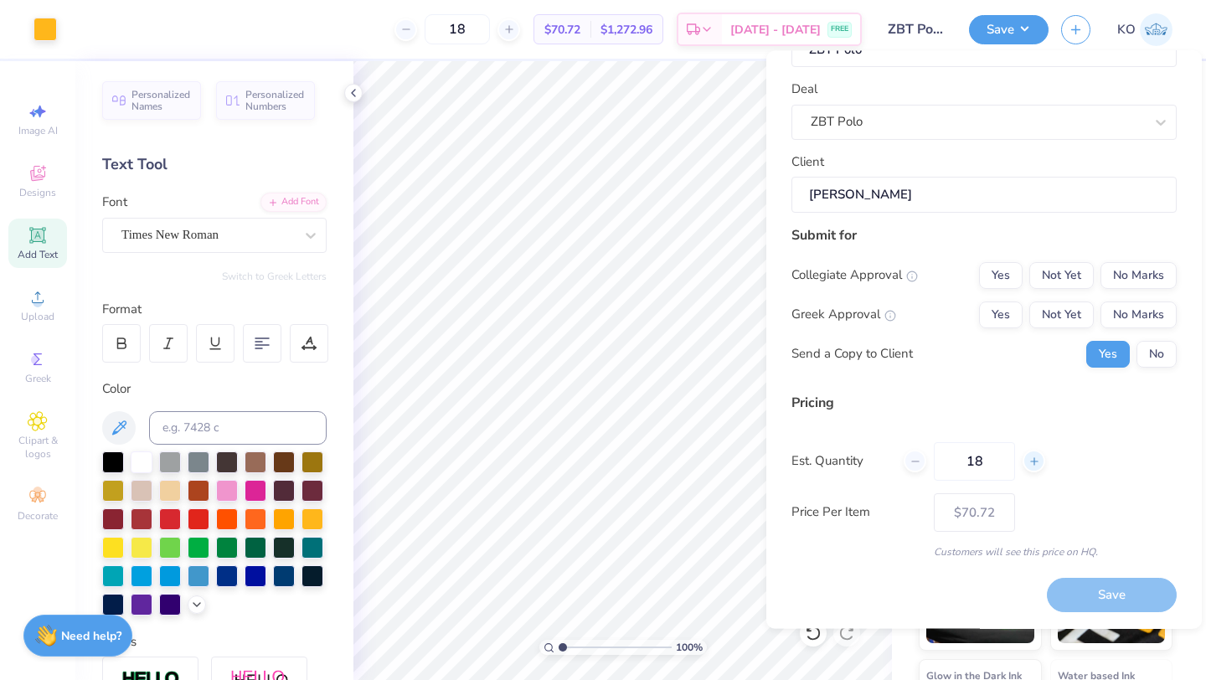
click at [1034, 462] on line at bounding box center [1034, 461] width 0 height 7
type input "19"
type input "$70.44"
click at [1034, 462] on line at bounding box center [1034, 461] width 0 height 7
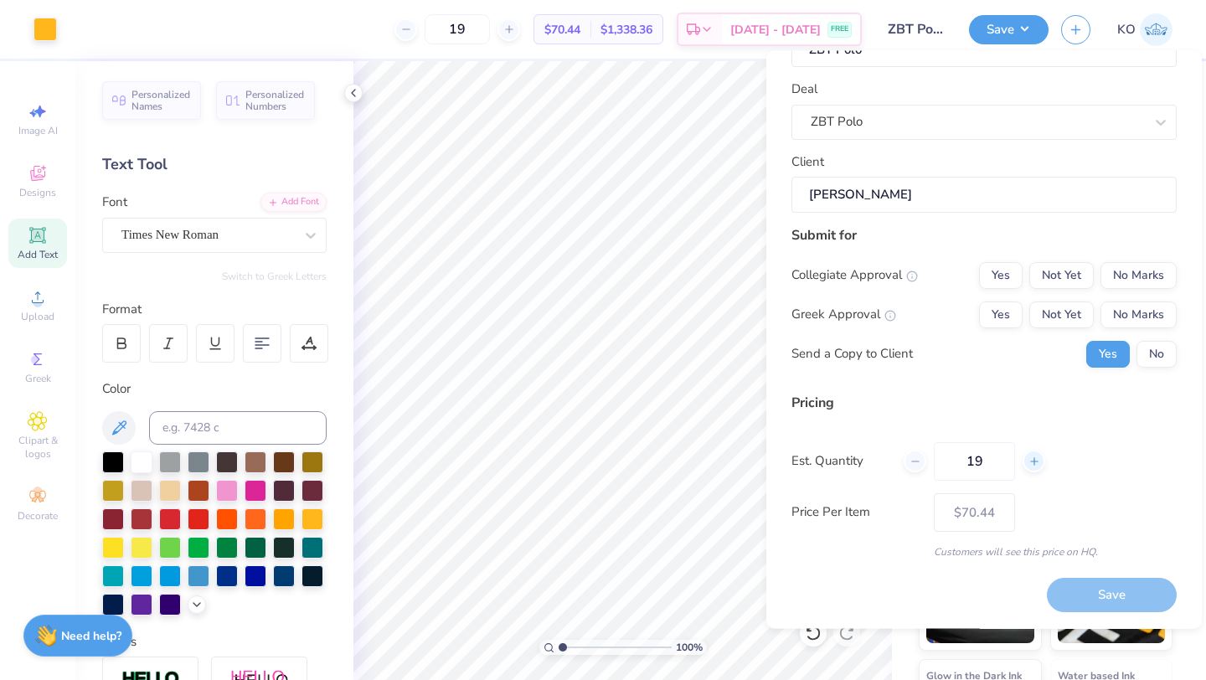
type input "20"
type input "$70.19"
click at [1034, 462] on line at bounding box center [1034, 461] width 0 height 7
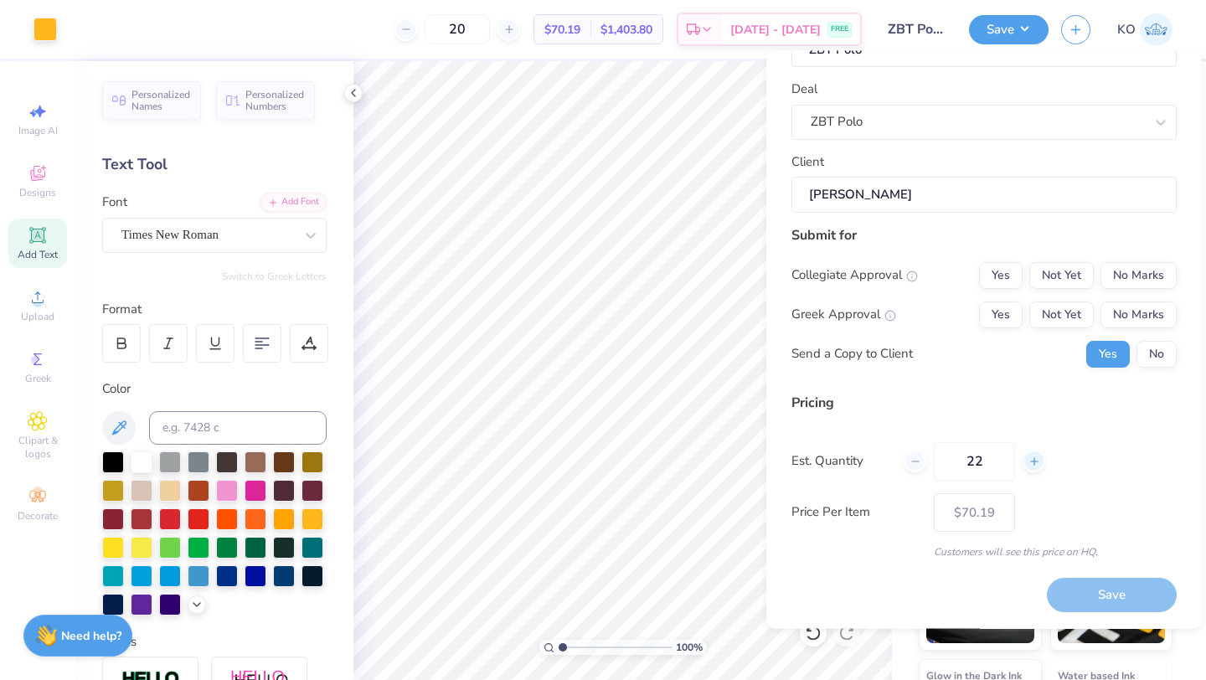
click at [1034, 462] on line at bounding box center [1034, 461] width 0 height 7
type input "23"
type input "$69.59"
click at [998, 461] on input "23" at bounding box center [974, 461] width 81 height 39
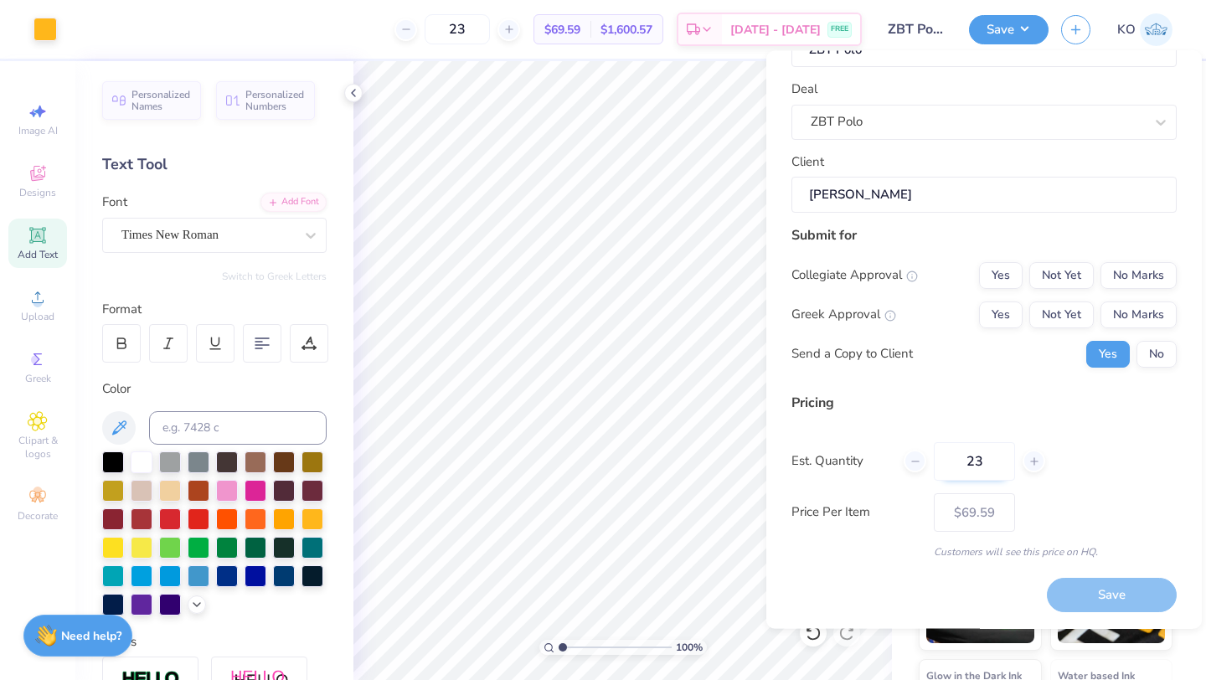
click at [998, 461] on input "23" at bounding box center [974, 461] width 81 height 39
drag, startPoint x: 998, startPoint y: 461, endPoint x: 942, endPoint y: 460, distance: 56.1
click at [941, 461] on input "23" at bounding box center [974, 461] width 81 height 39
type input "0"
type input "12"
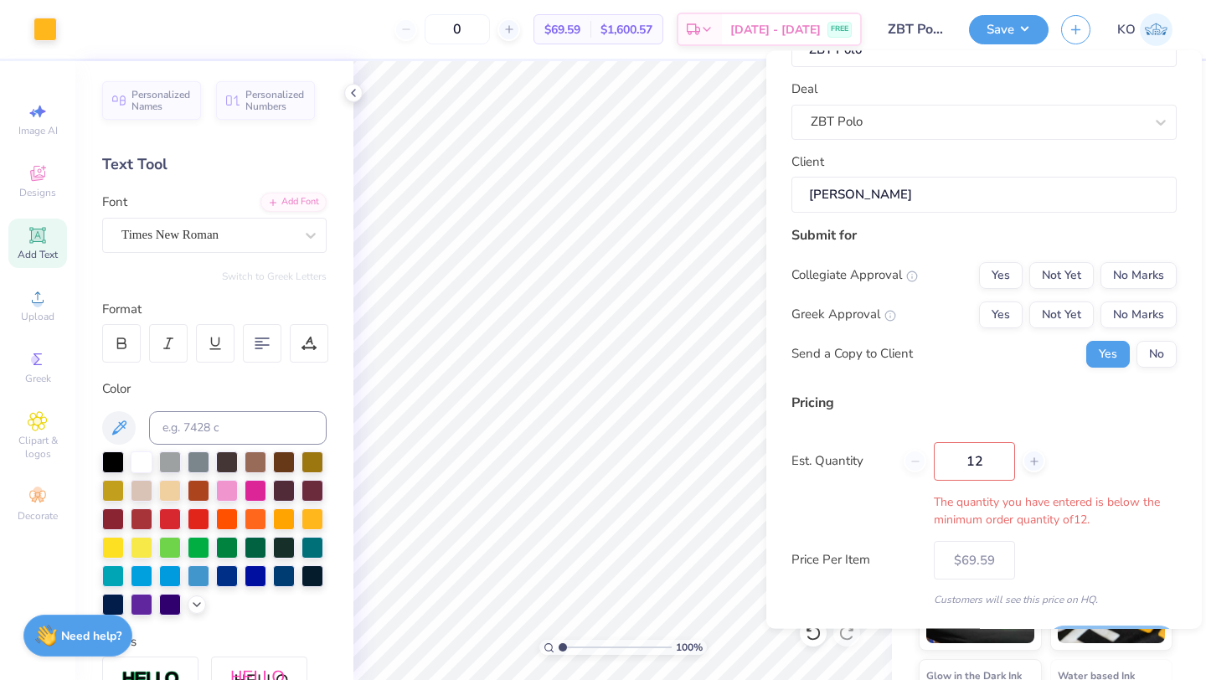
click at [934, 400] on div "Pricing" at bounding box center [984, 403] width 385 height 20
type input "12"
type input "$73.76"
